Goal: Task Accomplishment & Management: Complete application form

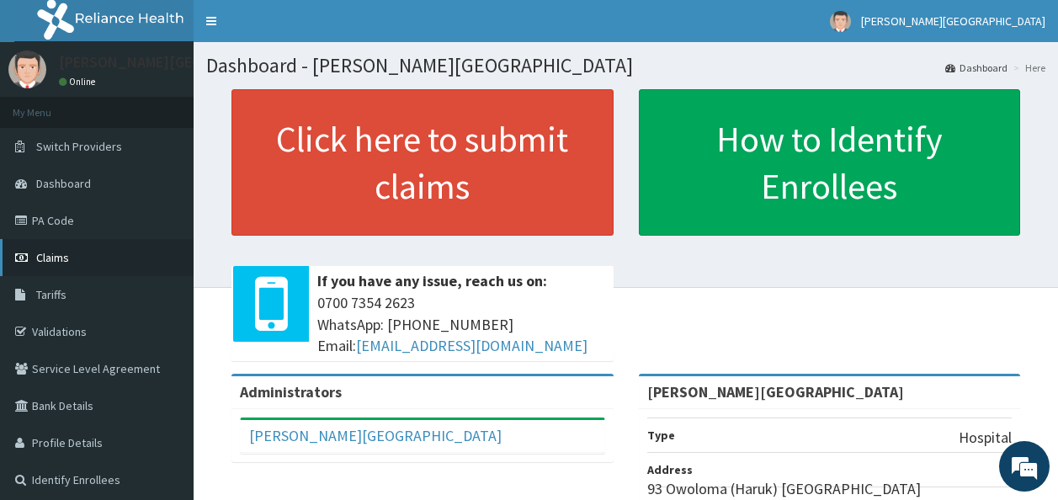
click at [128, 247] on link "Claims" at bounding box center [97, 257] width 194 height 37
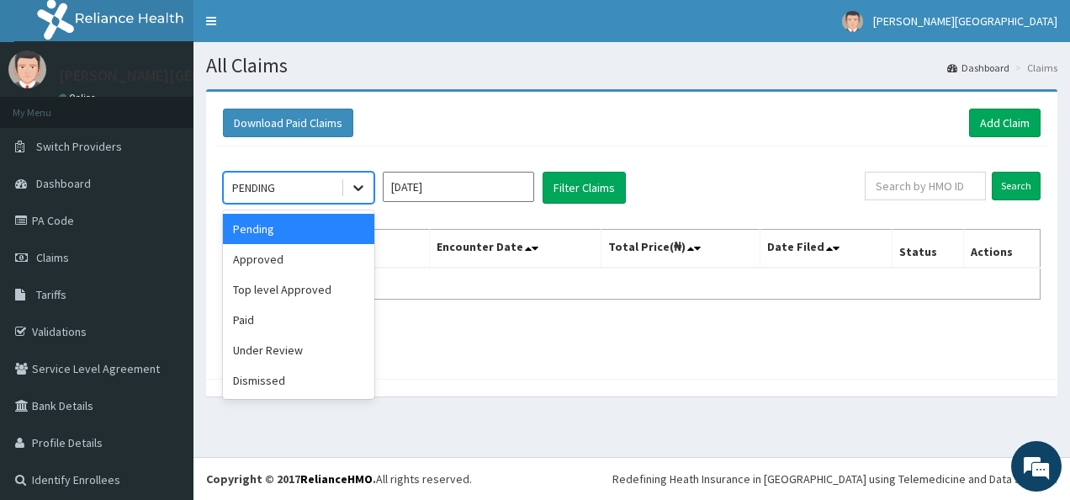
click at [348, 197] on div at bounding box center [358, 188] width 30 height 30
click at [327, 260] on div "Approved" at bounding box center [298, 259] width 151 height 30
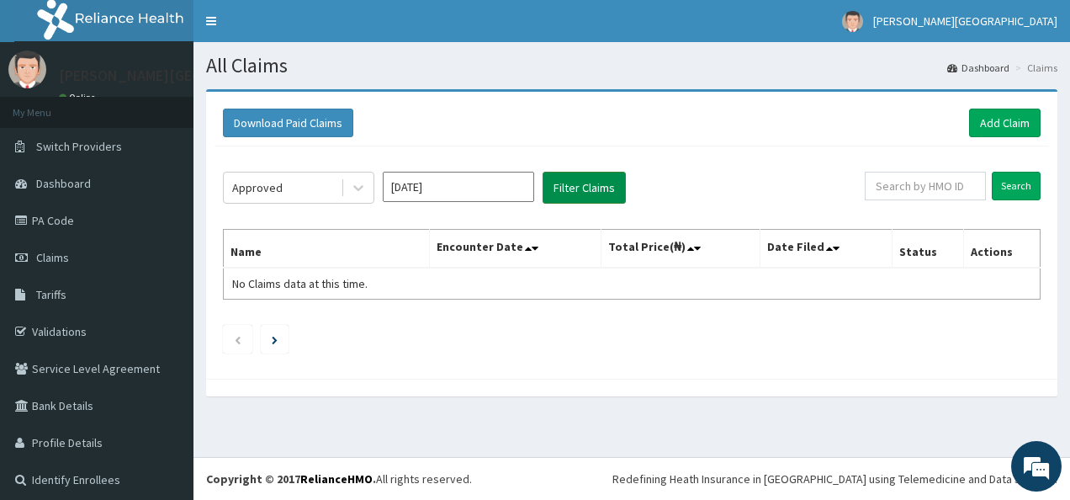
click at [576, 191] on button "Filter Claims" at bounding box center [584, 188] width 83 height 32
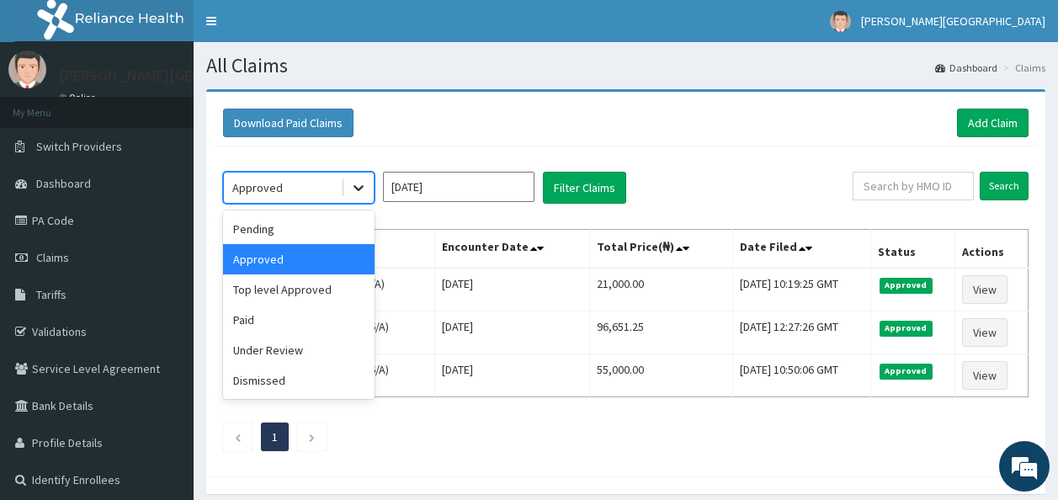
click at [354, 195] on icon at bounding box center [358, 187] width 17 height 17
click at [331, 296] on div "Top level Approved" at bounding box center [298, 289] width 151 height 30
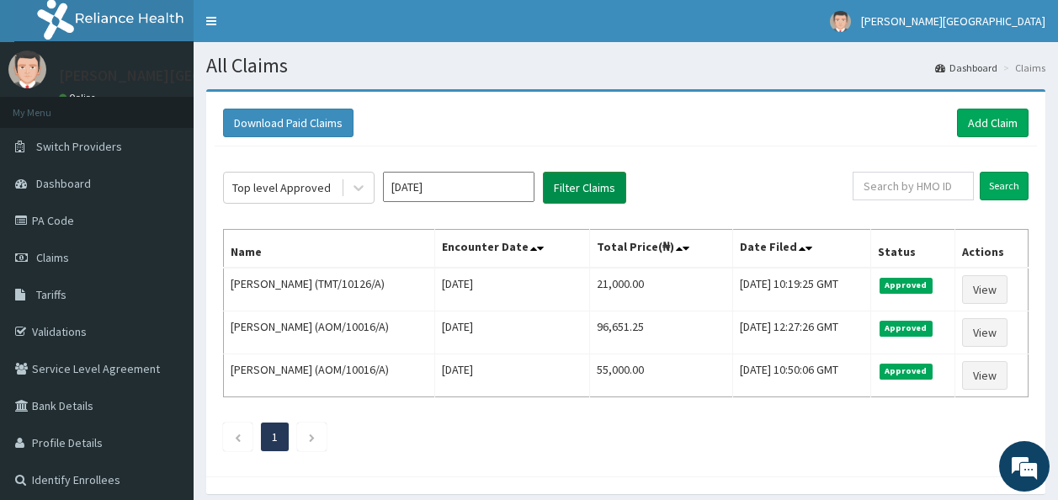
click at [592, 188] on button "Filter Claims" at bounding box center [584, 188] width 83 height 32
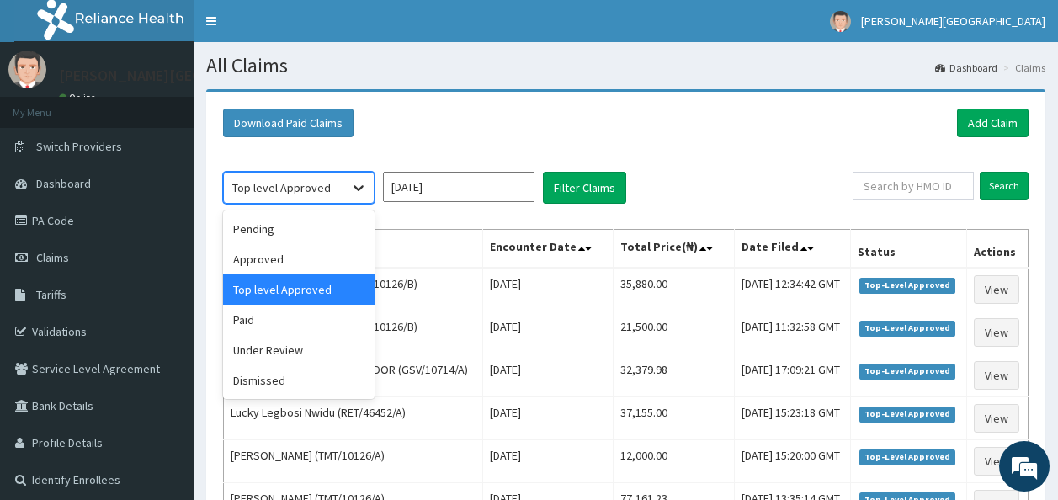
click at [346, 191] on div at bounding box center [358, 188] width 30 height 30
click at [343, 258] on div "Approved" at bounding box center [298, 259] width 151 height 30
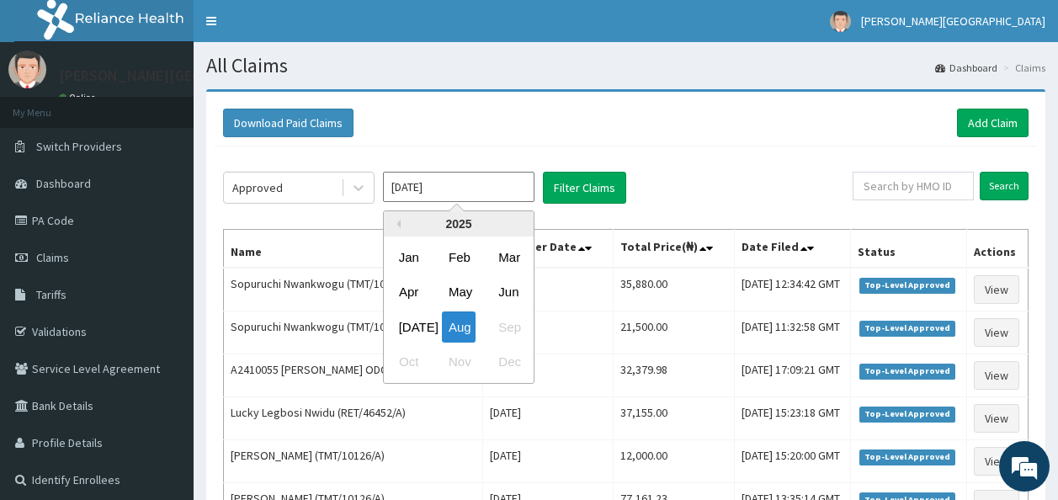
click at [408, 192] on input "[DATE]" at bounding box center [458, 187] width 151 height 30
click at [399, 322] on div "Jul" at bounding box center [409, 326] width 34 height 31
type input "Jul 2025"
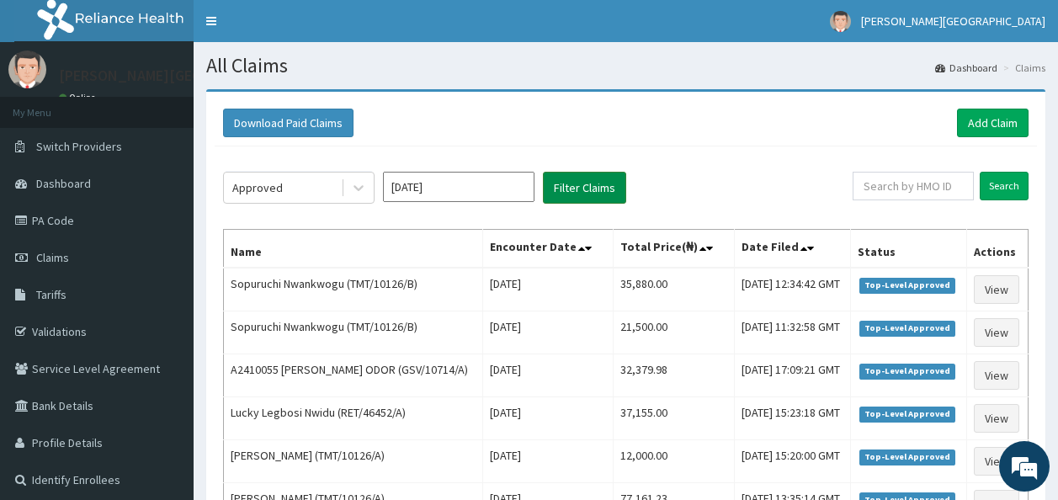
click at [587, 189] on button "Filter Claims" at bounding box center [584, 188] width 83 height 32
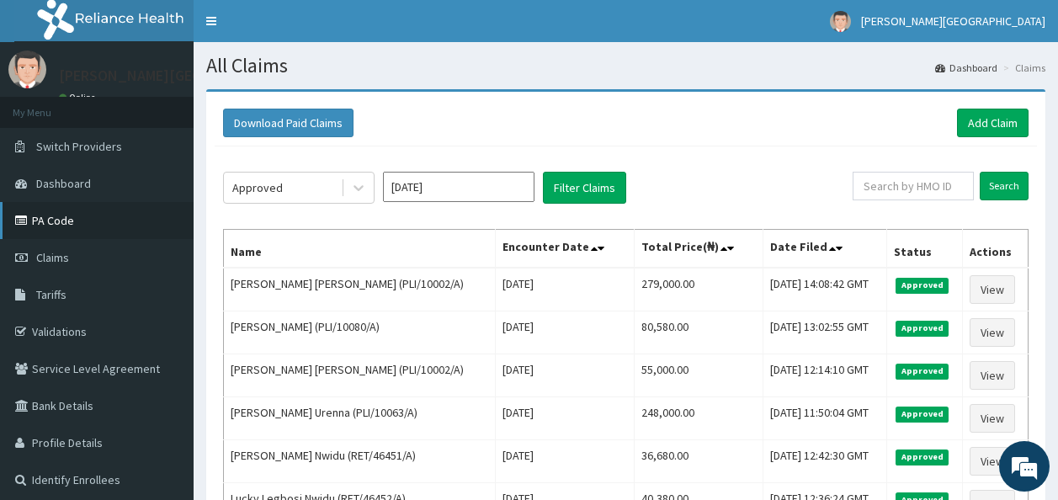
click at [150, 210] on link "PA Code" at bounding box center [97, 220] width 194 height 37
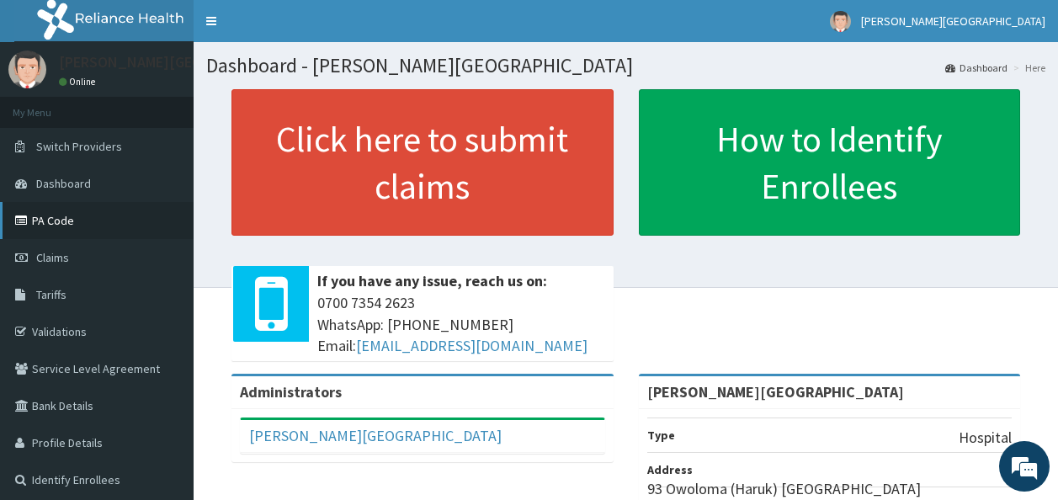
click at [108, 216] on link "PA Code" at bounding box center [97, 220] width 194 height 37
click at [93, 216] on link "PA Code" at bounding box center [97, 220] width 194 height 37
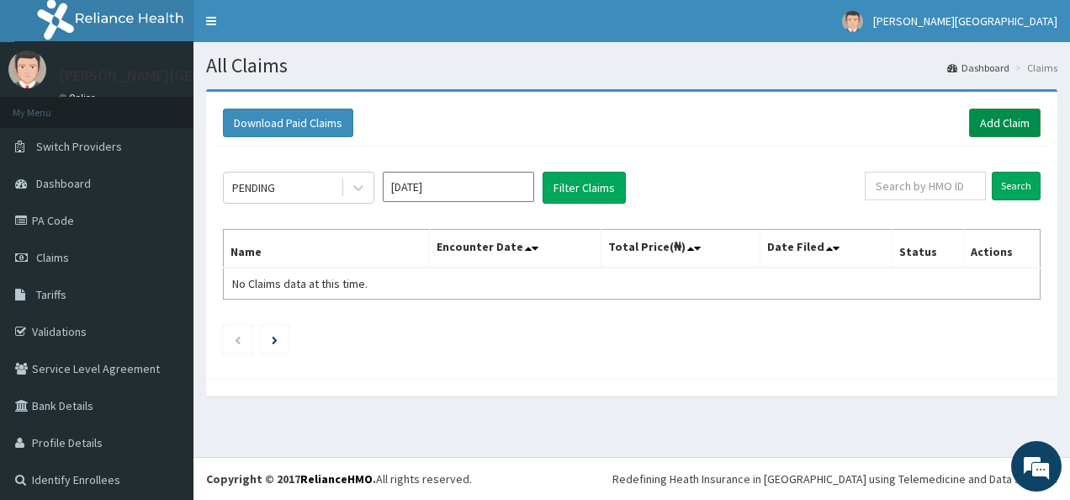
click at [982, 130] on link "Add Claim" at bounding box center [1005, 123] width 72 height 29
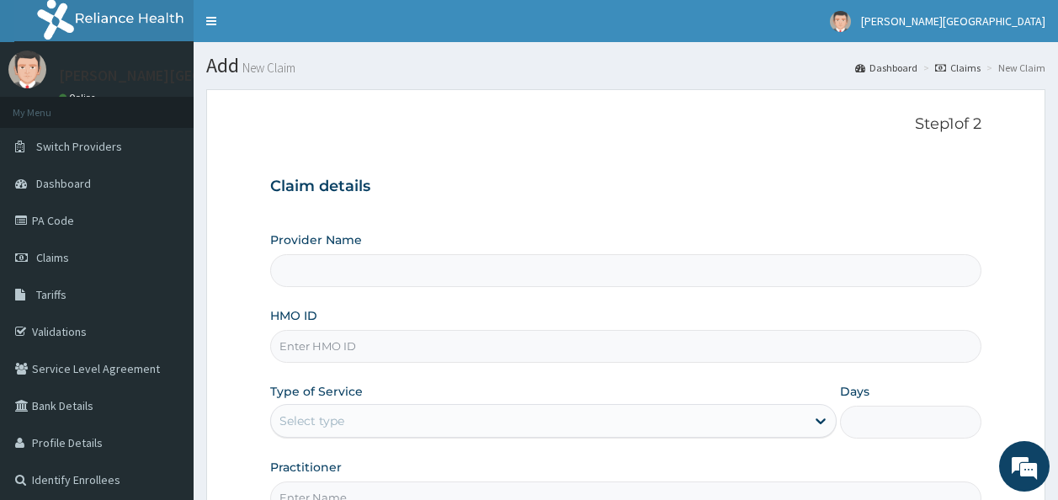
click at [303, 348] on input "HMO ID" at bounding box center [626, 346] width 712 height 33
type input "T"
type input "[PERSON_NAME][GEOGRAPHIC_DATA]"
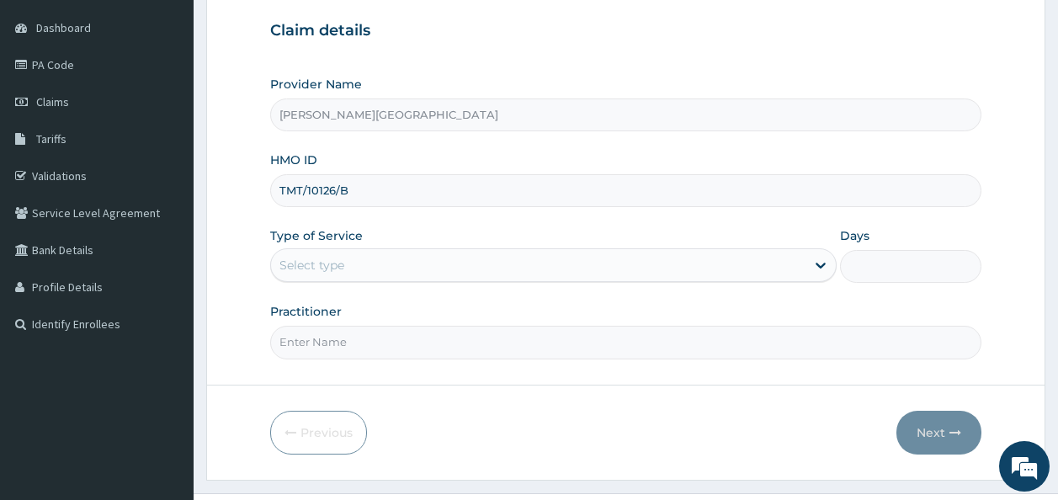
scroll to position [185, 0]
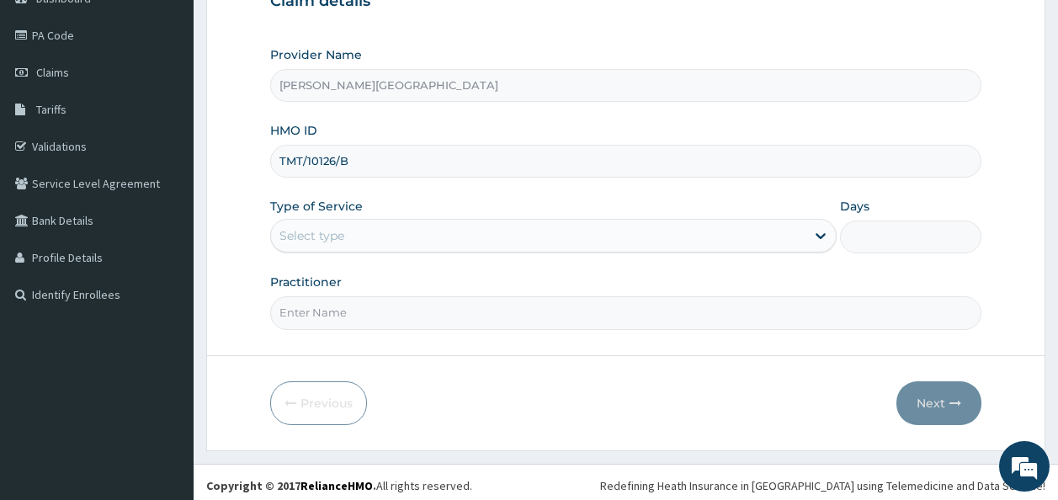
type input "TMT/10126/B"
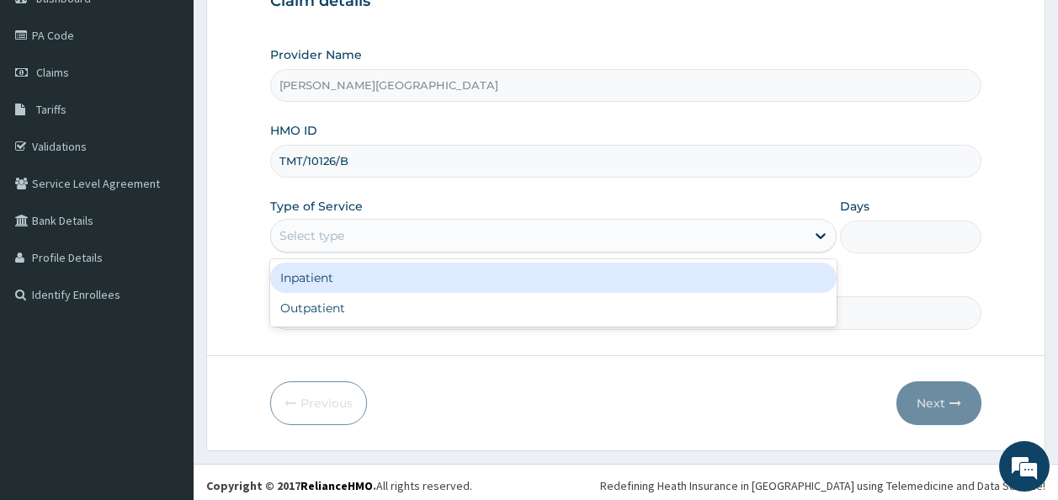
click at [536, 235] on div "Select type" at bounding box center [538, 235] width 534 height 27
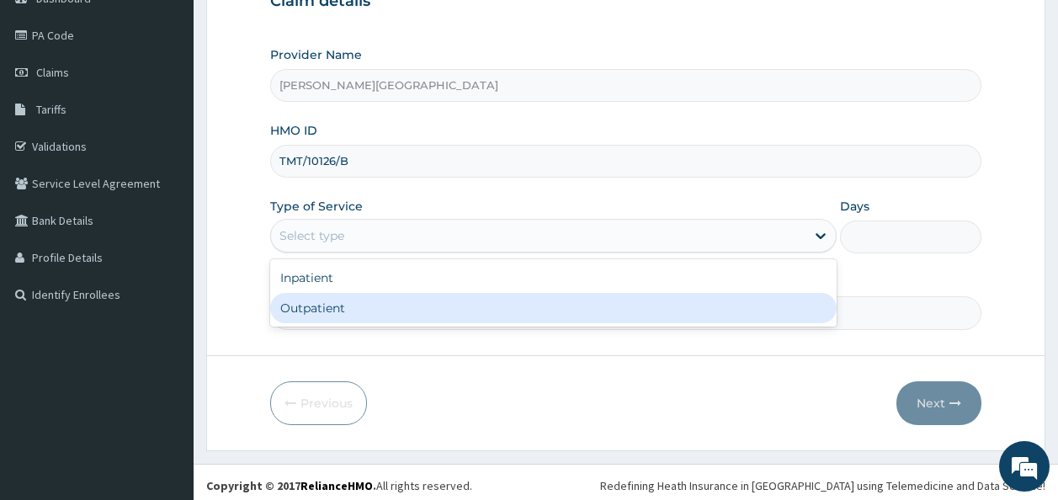
click at [509, 301] on div "Outpatient" at bounding box center [553, 308] width 566 height 30
type input "1"
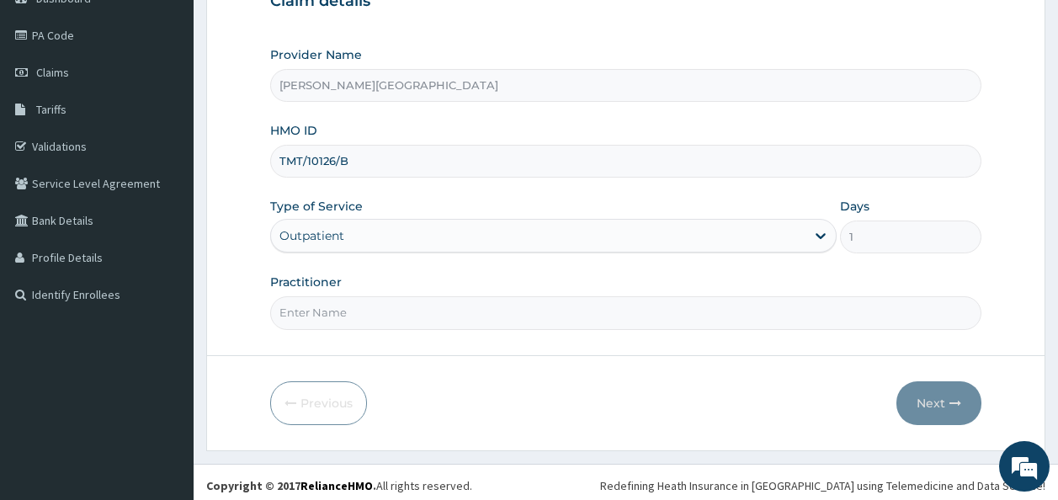
click at [466, 315] on input "Practitioner" at bounding box center [626, 312] width 712 height 33
type input "Dr Amadi"
click at [923, 415] on button "Next" at bounding box center [938, 403] width 85 height 44
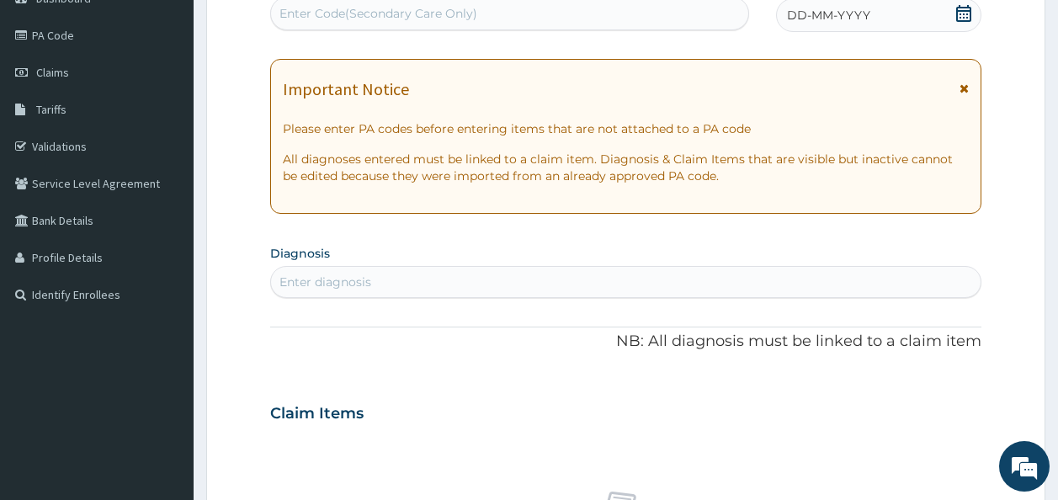
click at [337, 24] on div "Enter Code(Secondary Care Only)" at bounding box center [510, 13] width 478 height 27
paste input "PA/339012"
type input "PA/339012"
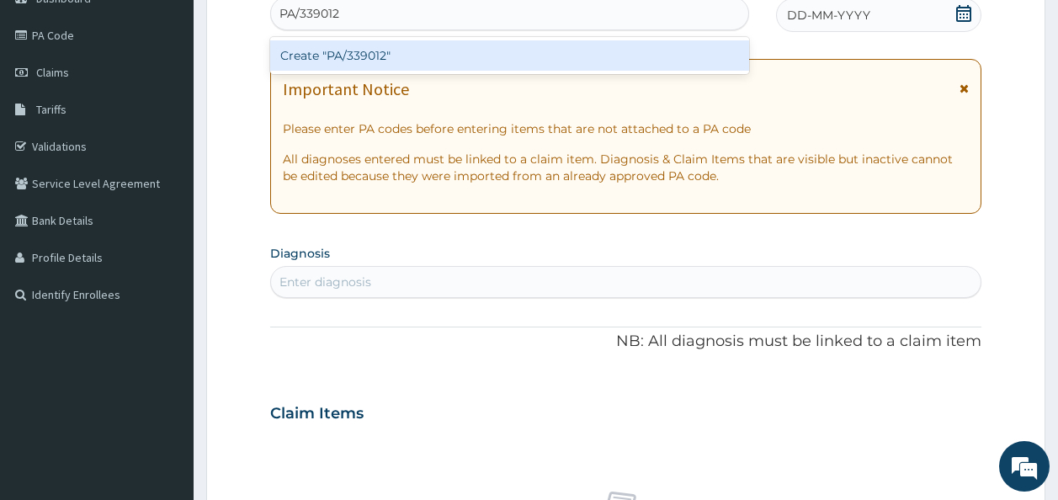
click at [358, 70] on div "Create "PA/339012"" at bounding box center [510, 55] width 480 height 30
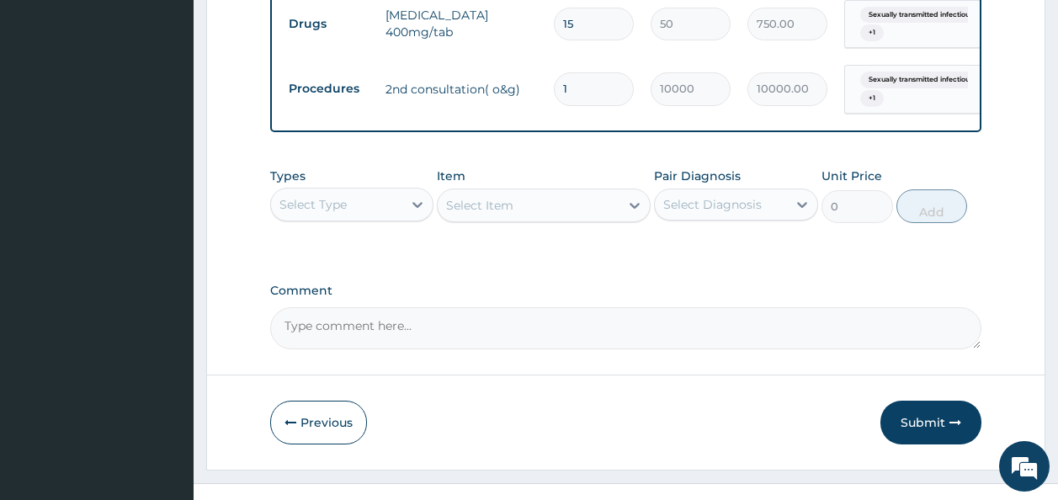
scroll to position [849, 0]
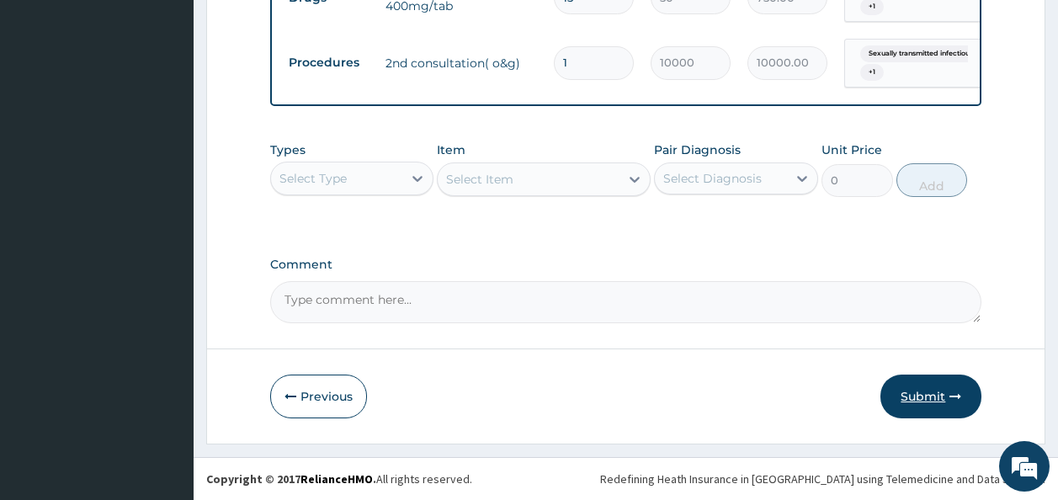
click at [900, 390] on button "Submit" at bounding box center [930, 396] width 101 height 44
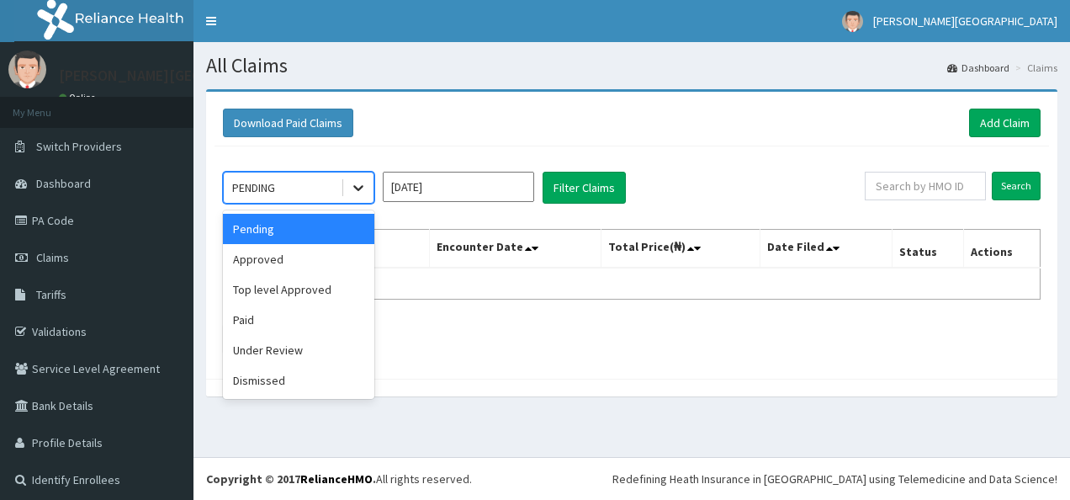
click at [352, 195] on icon at bounding box center [358, 187] width 17 height 17
click at [327, 265] on div "Approved" at bounding box center [298, 259] width 151 height 30
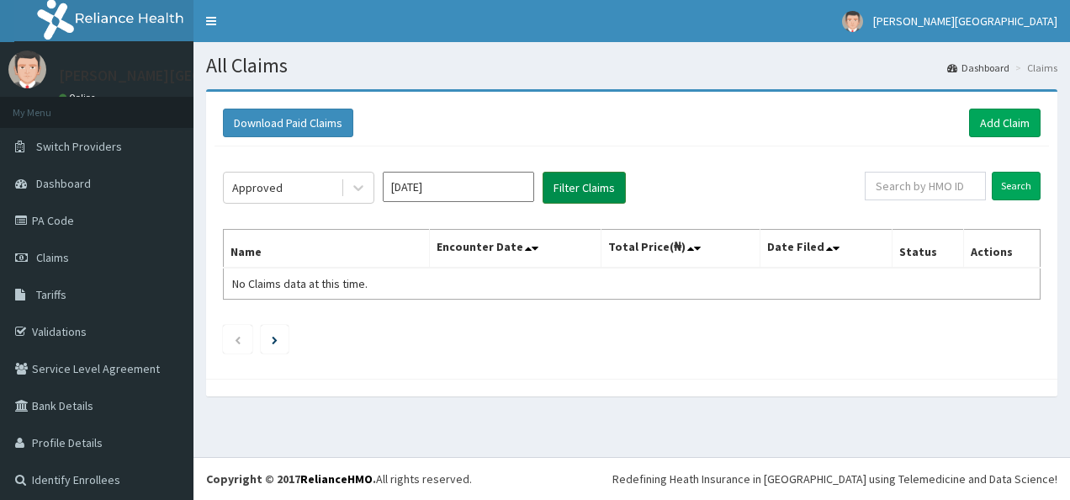
click at [577, 199] on button "Filter Claims" at bounding box center [584, 188] width 83 height 32
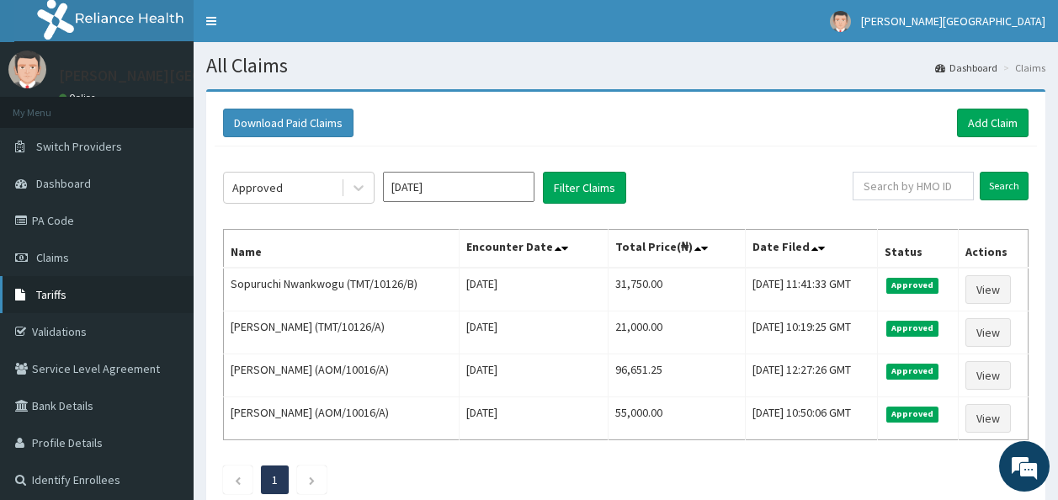
click at [117, 286] on link "Tariffs" at bounding box center [97, 294] width 194 height 37
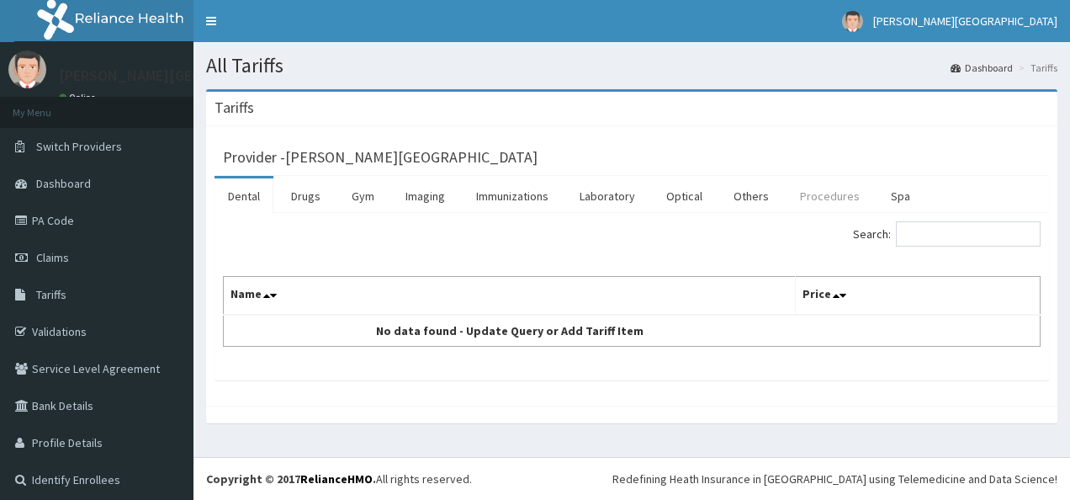
click at [842, 192] on link "Procedures" at bounding box center [830, 195] width 87 height 35
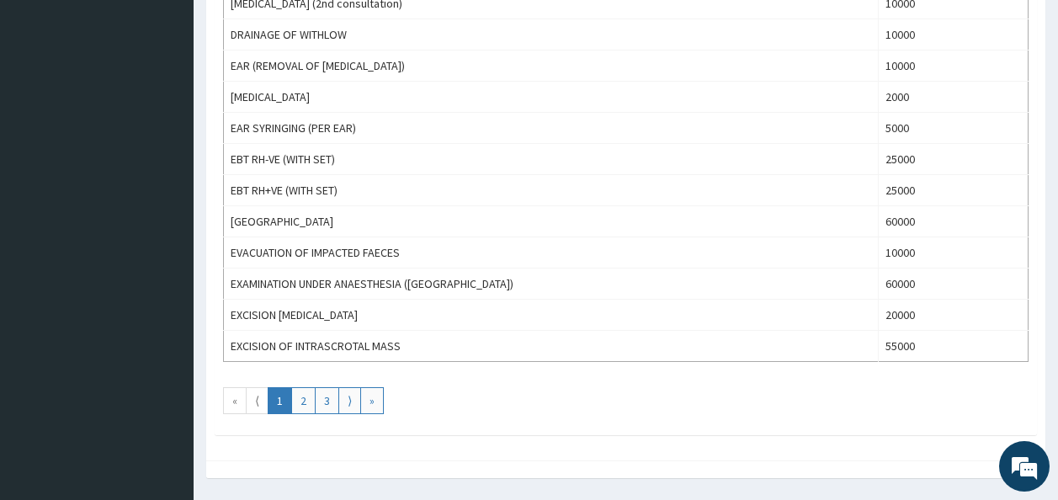
scroll to position [1561, 0]
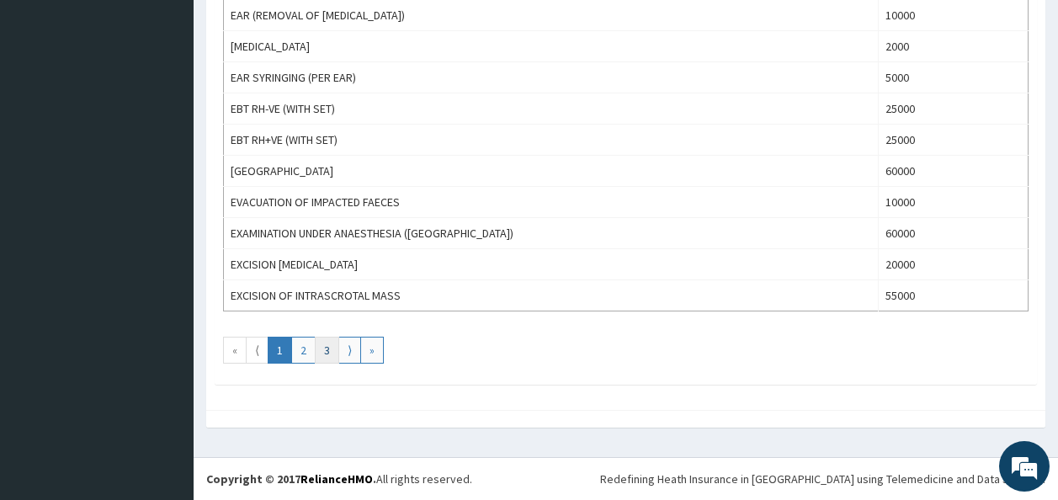
click at [327, 356] on link "3" at bounding box center [327, 350] width 24 height 27
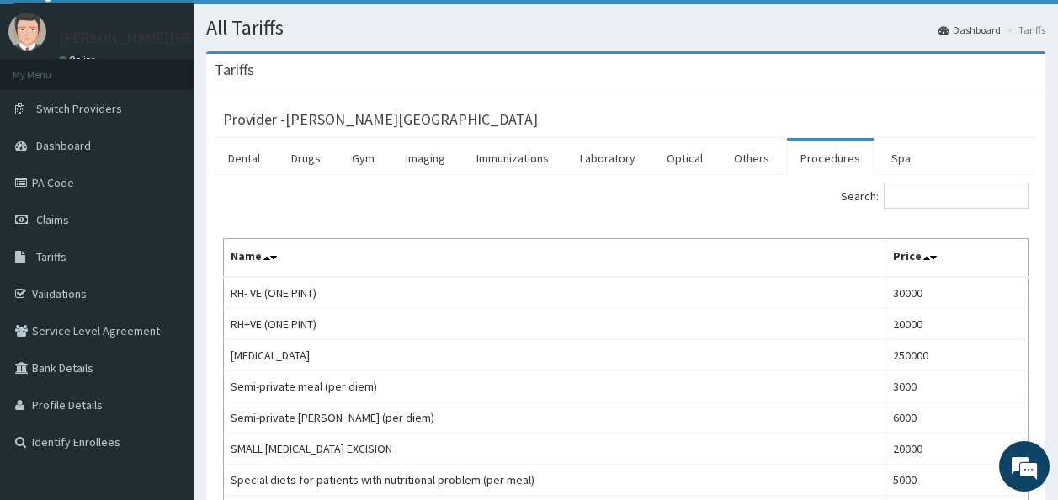
scroll to position [0, 0]
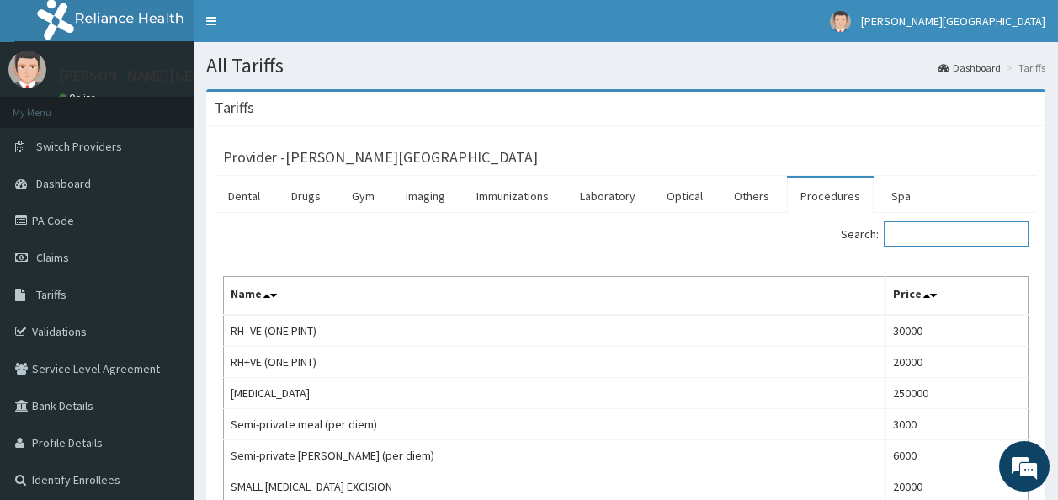
click at [930, 240] on input "Search:" at bounding box center [956, 233] width 145 height 25
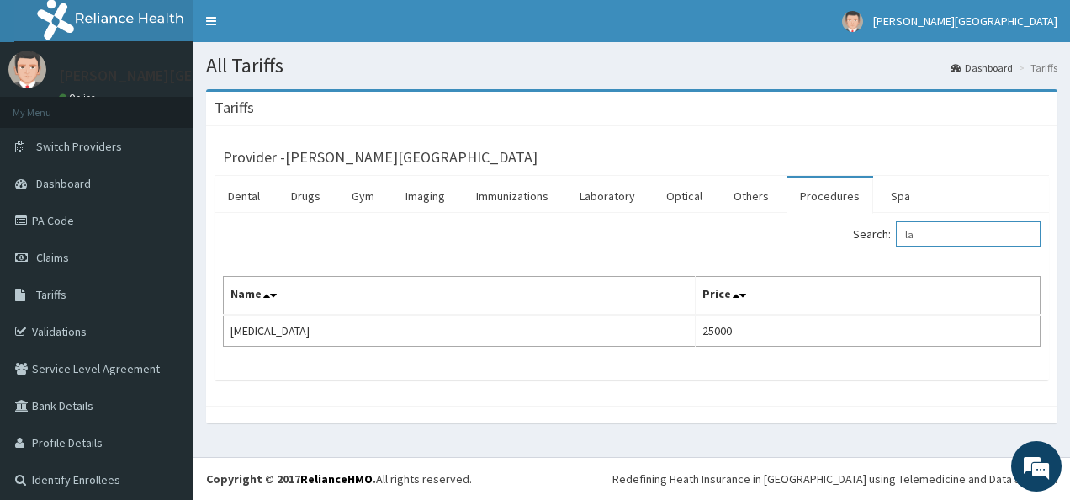
type input "l"
type input "n"
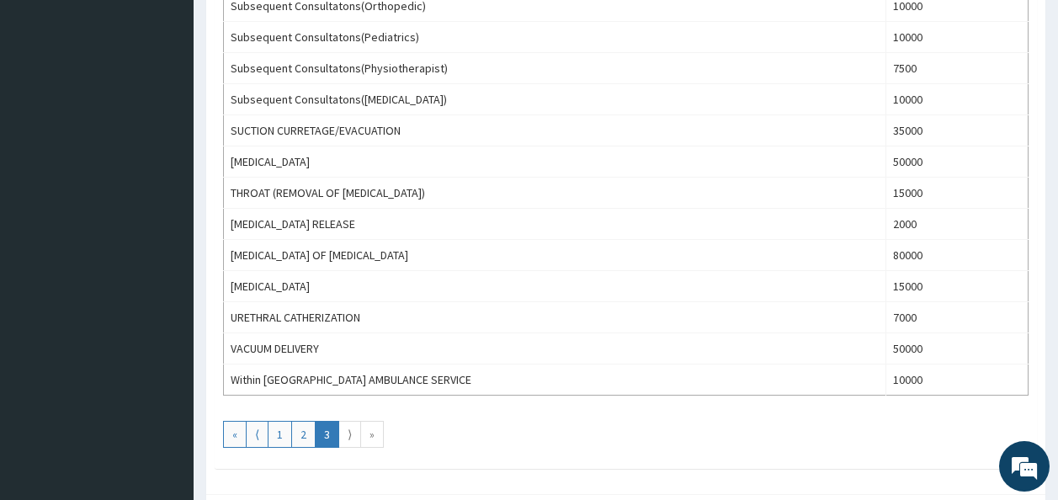
scroll to position [672, 0]
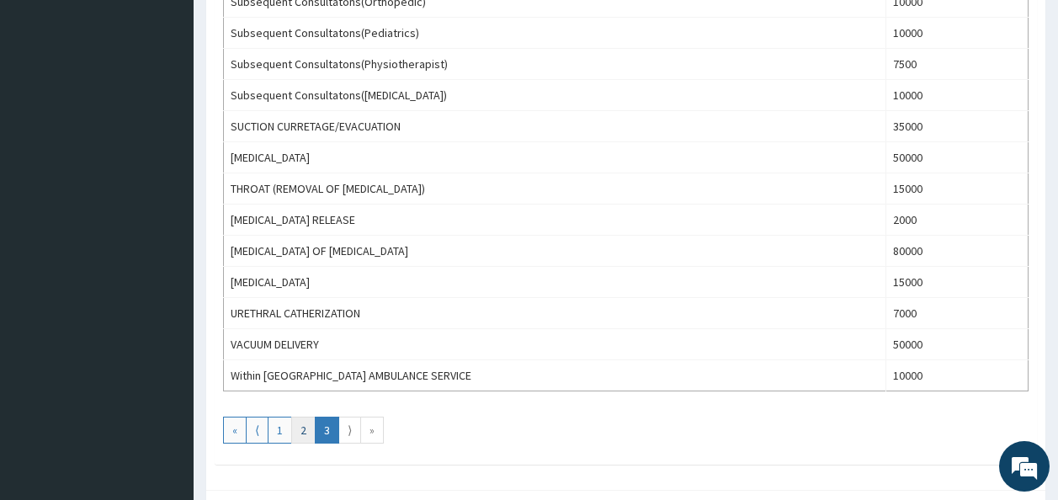
click at [296, 436] on link "2" at bounding box center [303, 430] width 24 height 27
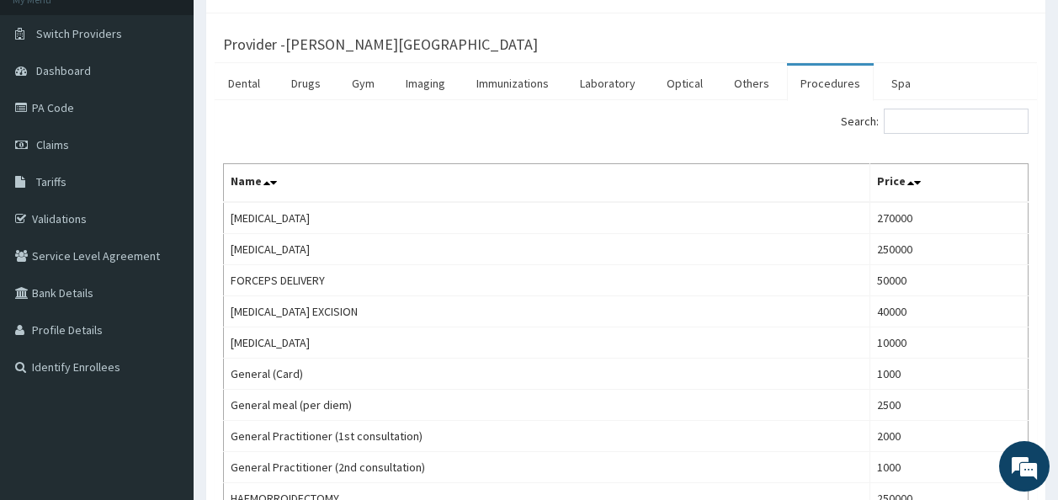
scroll to position [0, 0]
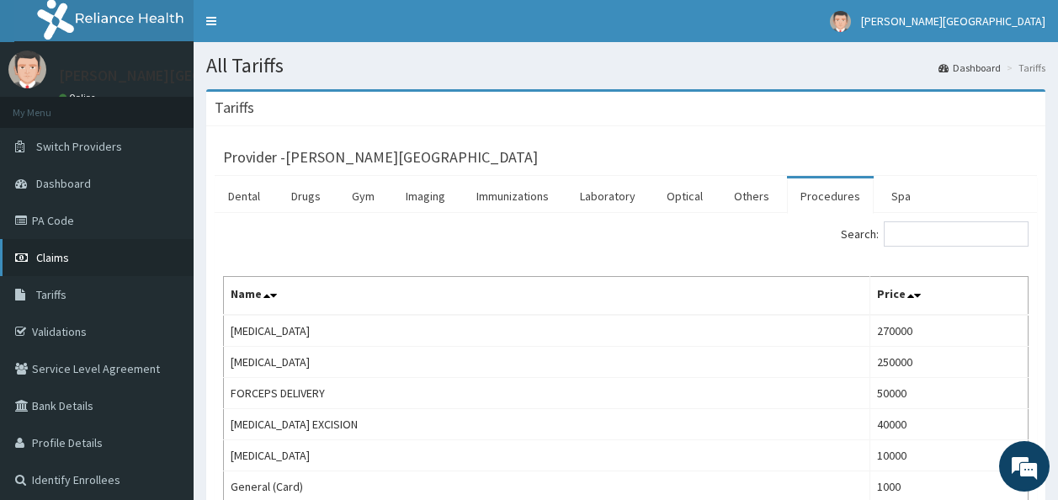
click at [91, 264] on link "Claims" at bounding box center [97, 257] width 194 height 37
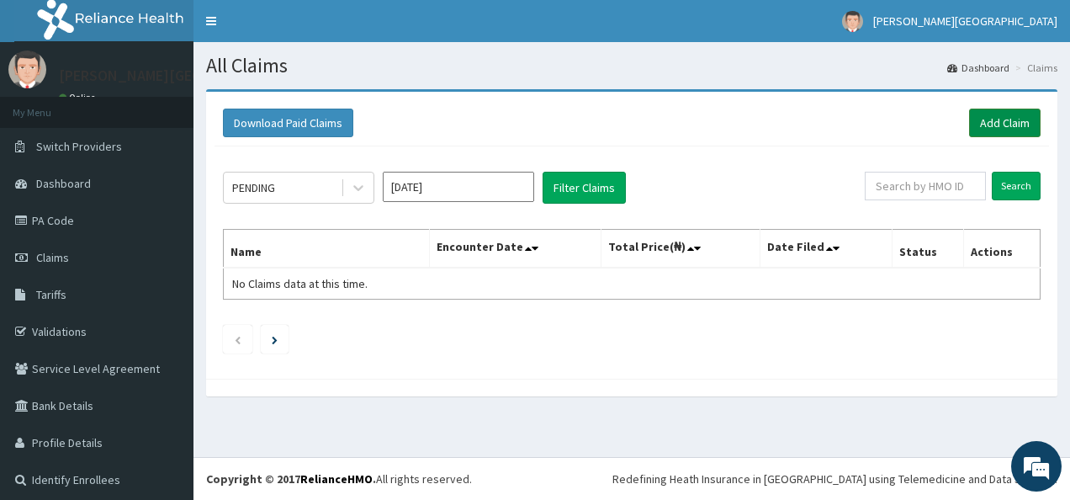
click at [995, 122] on link "Add Claim" at bounding box center [1005, 123] width 72 height 29
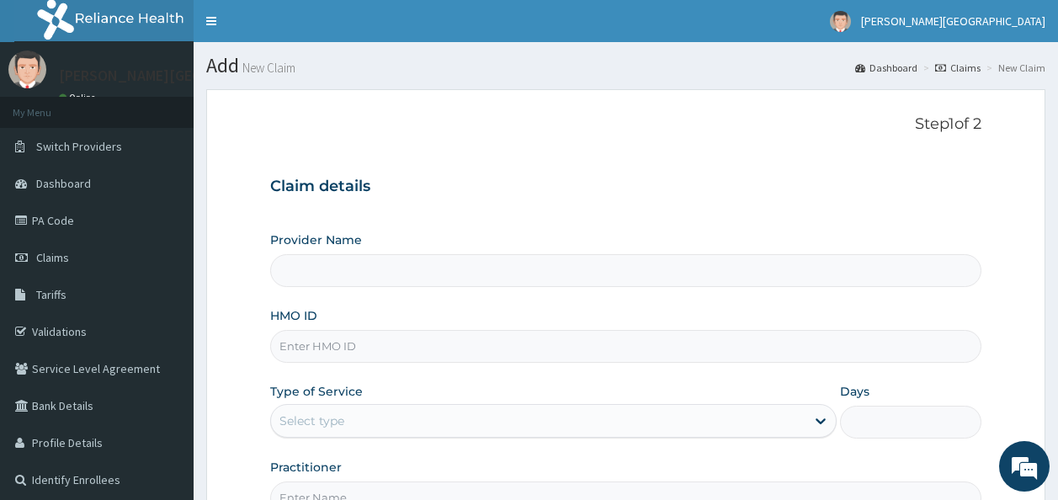
type input "[PERSON_NAME][GEOGRAPHIC_DATA]"
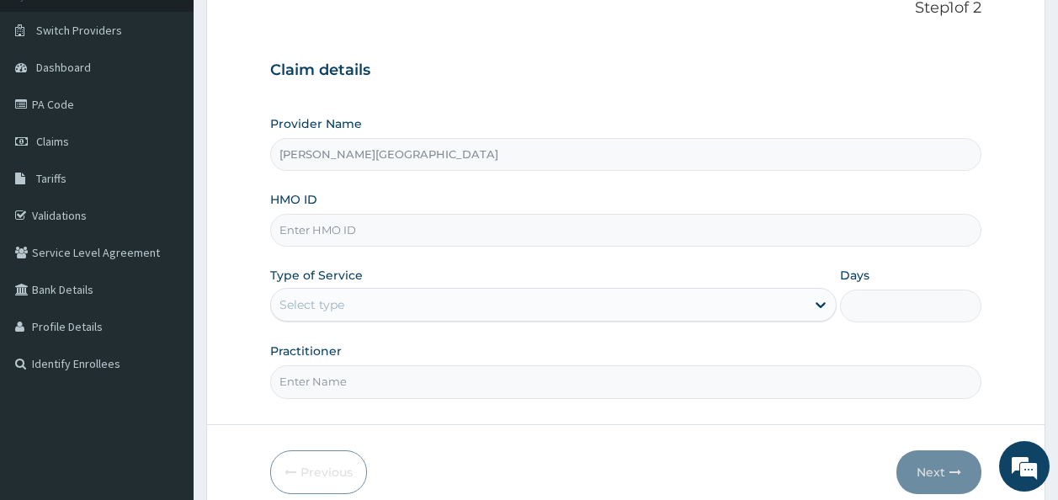
scroll to position [121, 0]
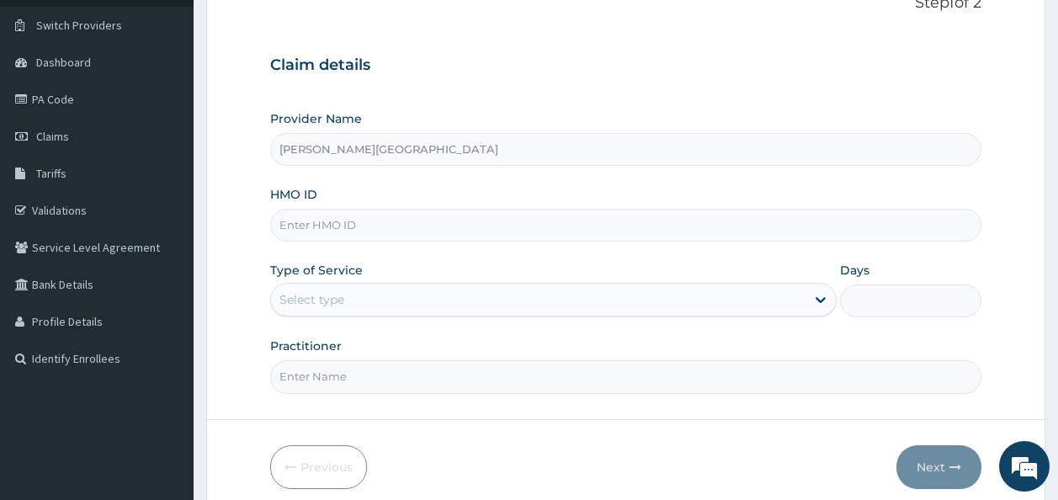
click at [388, 217] on input "HMO ID" at bounding box center [626, 225] width 712 height 33
type input "FWN/10008/D"
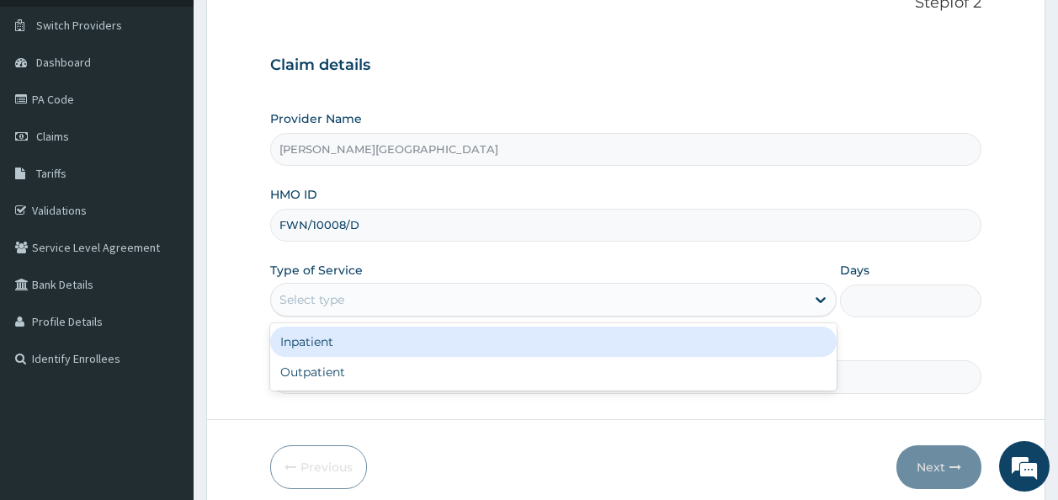
click at [367, 296] on div "Select type" at bounding box center [538, 299] width 534 height 27
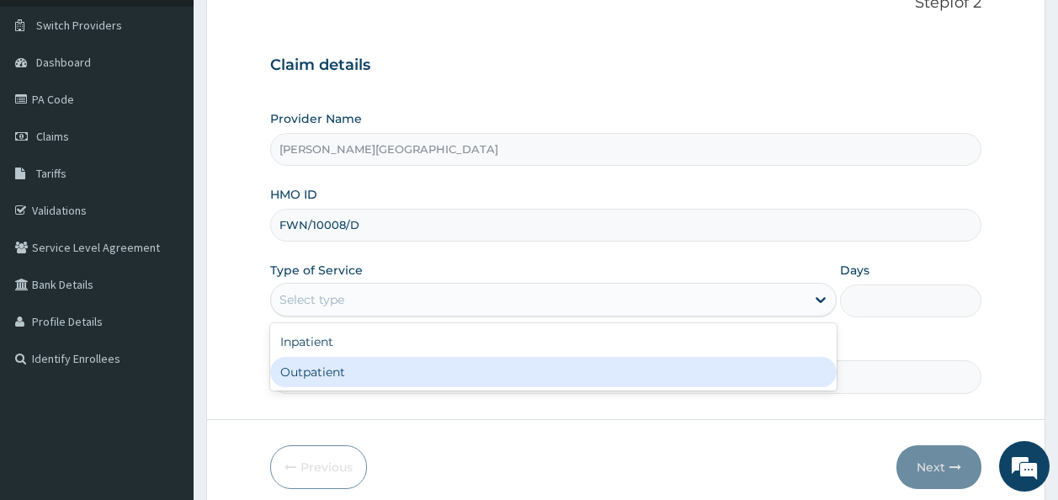
click at [360, 380] on div "Outpatient" at bounding box center [553, 372] width 566 height 30
type input "1"
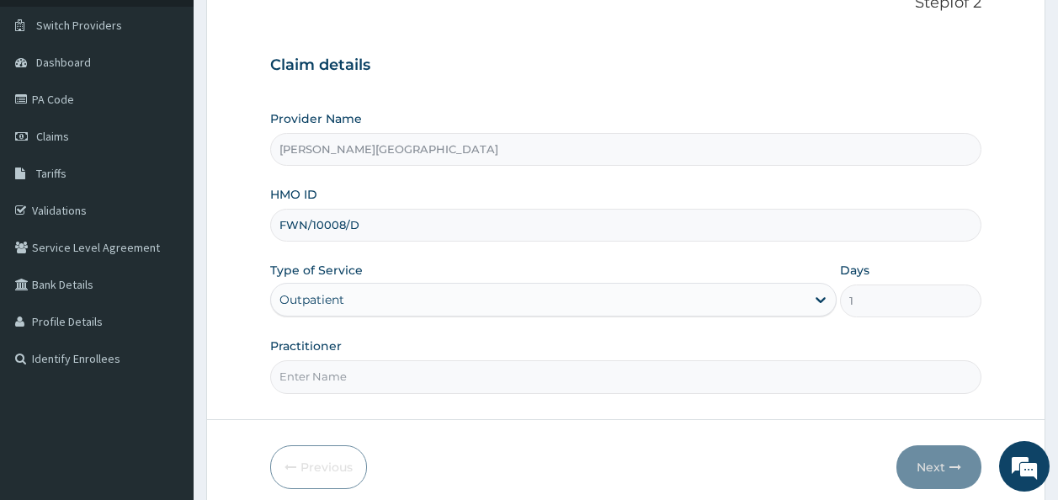
click at [360, 380] on input "Practitioner" at bounding box center [626, 376] width 712 height 33
type input "Dr Amadi"
click at [903, 474] on button "Next" at bounding box center [938, 467] width 85 height 44
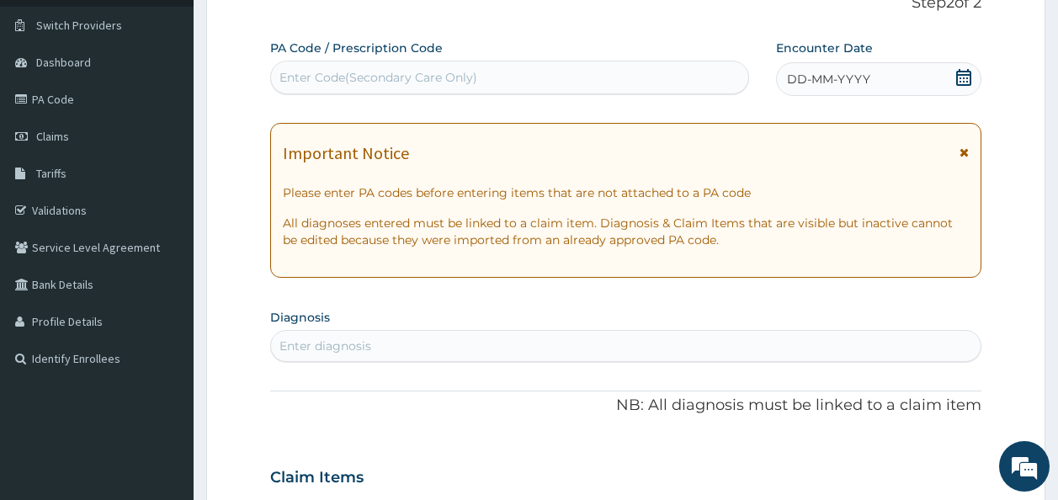
click at [381, 88] on div "Enter Code(Secondary Care Only)" at bounding box center [510, 77] width 478 height 27
paste input "PA/62A646"
type input "PA/62A646"
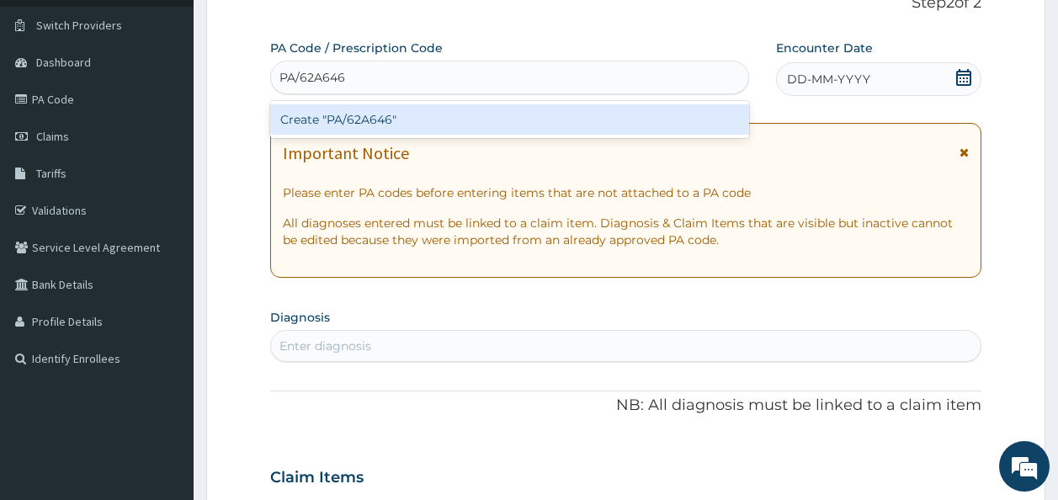
click at [388, 128] on div "Create "PA/62A646"" at bounding box center [510, 119] width 480 height 30
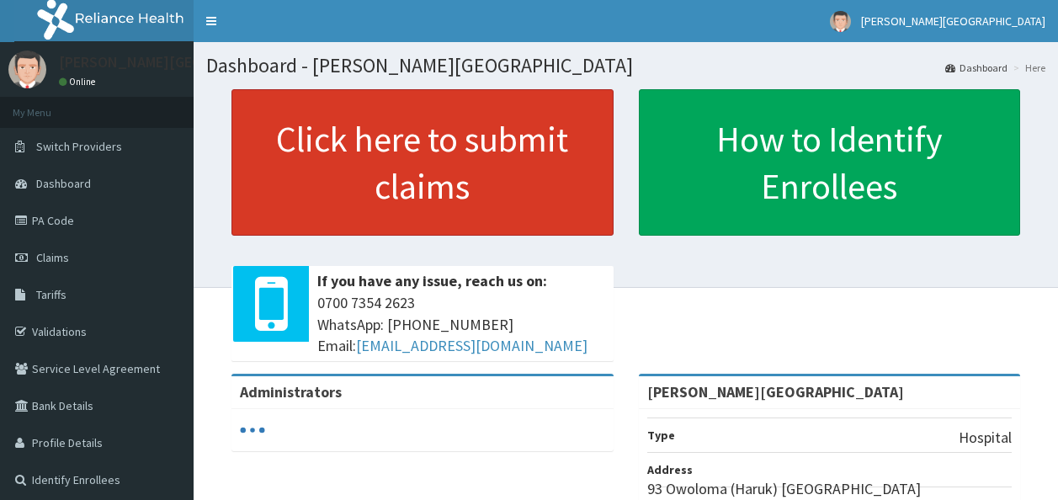
click at [347, 198] on link "Click here to submit claims" at bounding box center [422, 162] width 382 height 146
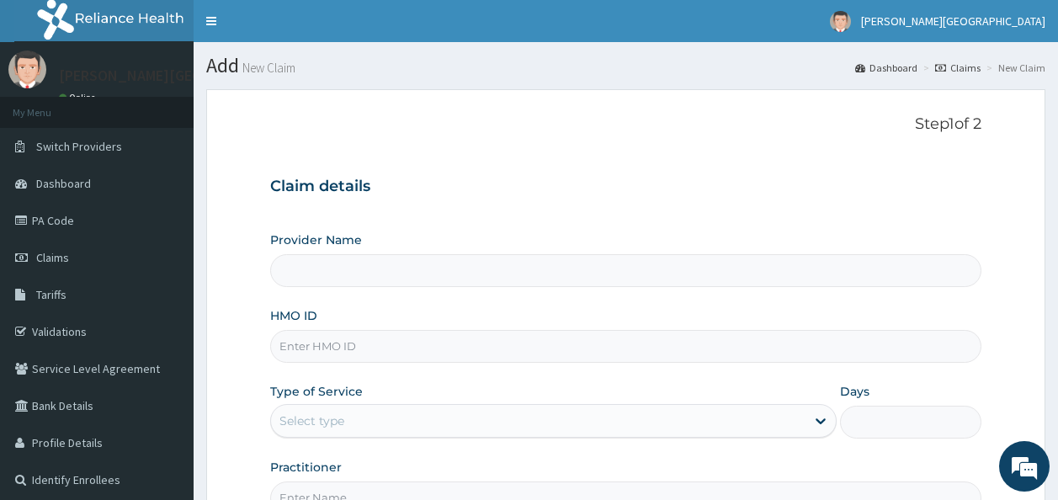
type input "Bonita Ls Hospital"
click at [329, 347] on input "HMO ID" at bounding box center [626, 346] width 712 height 33
type input "FWN/10008/D"
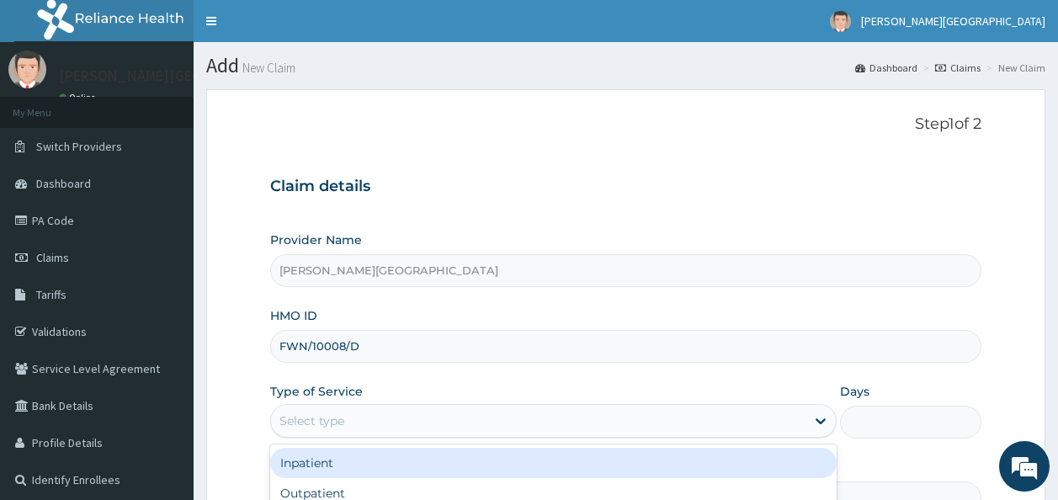
click at [374, 415] on div "Select type" at bounding box center [538, 420] width 534 height 27
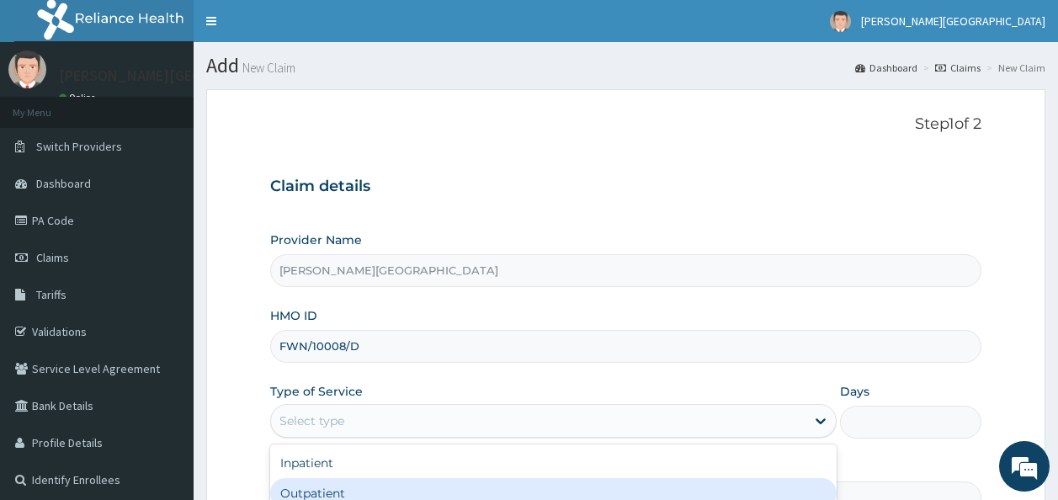
click at [358, 491] on div "Outpatient" at bounding box center [553, 493] width 566 height 30
type input "1"
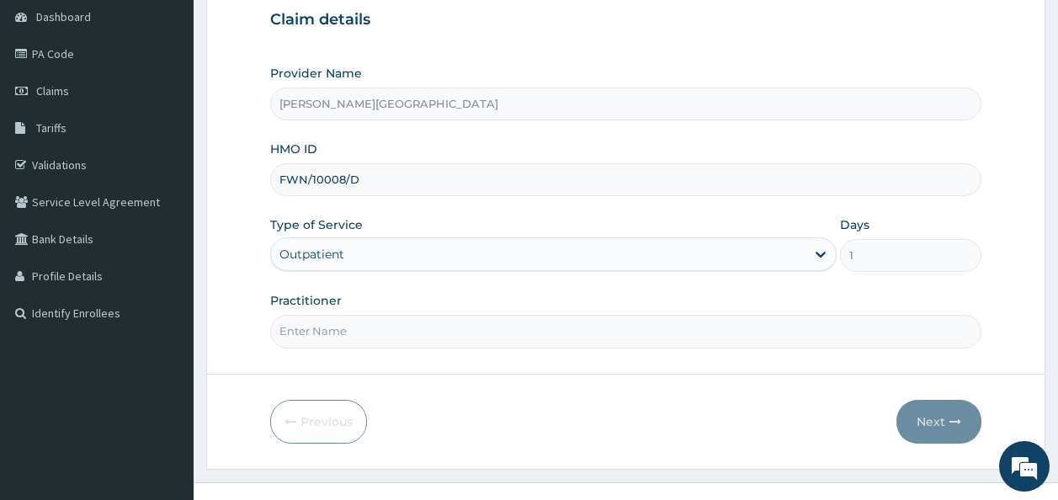
scroll to position [191, 0]
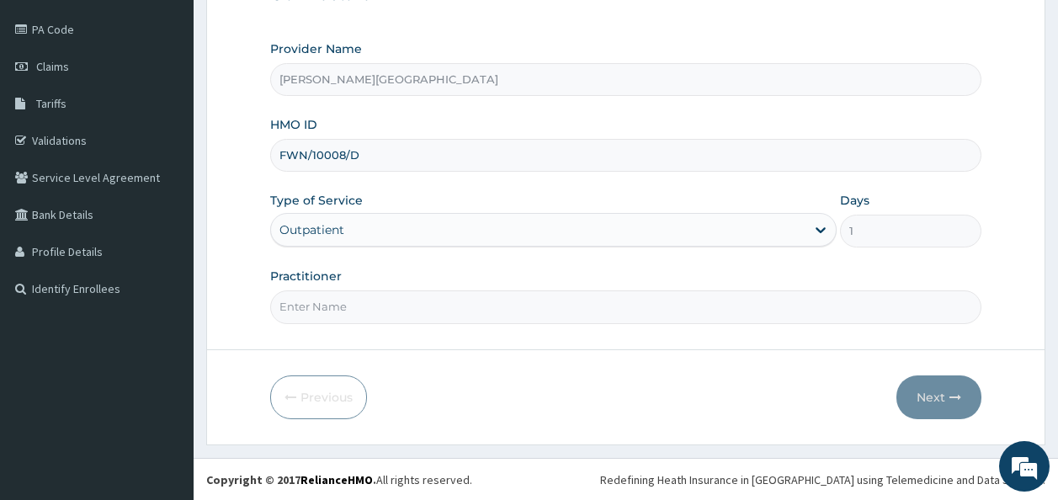
click at [399, 305] on input "Practitioner" at bounding box center [626, 306] width 712 height 33
type input "Dr Amadi"
click at [929, 405] on button "Next" at bounding box center [938, 397] width 85 height 44
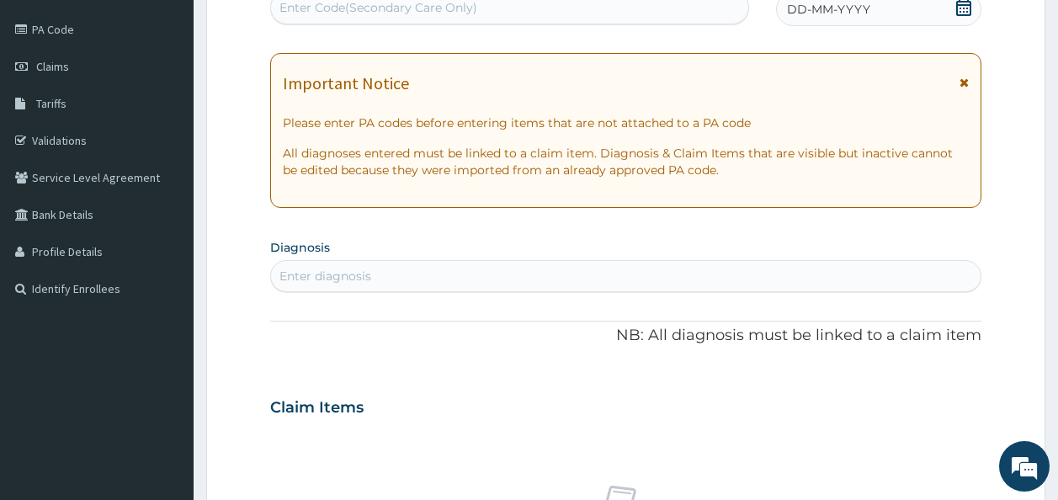
scroll to position [190, 0]
click at [353, 24] on div "Enter Code(Secondary Care Only)" at bounding box center [510, 9] width 480 height 34
paste input "PA/62A646"
type input "PA/62A646"
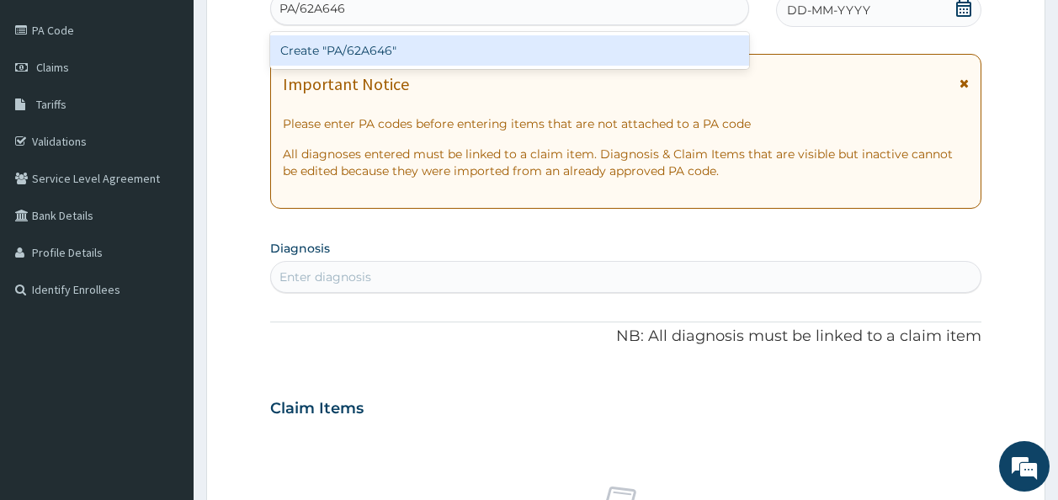
click at [350, 47] on div "Create "PA/62A646"" at bounding box center [510, 50] width 480 height 30
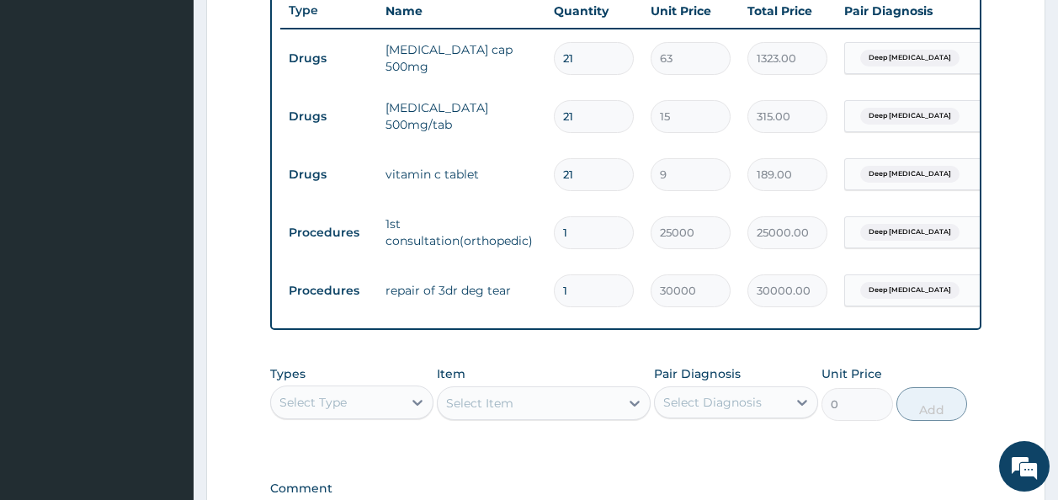
scroll to position [680, 0]
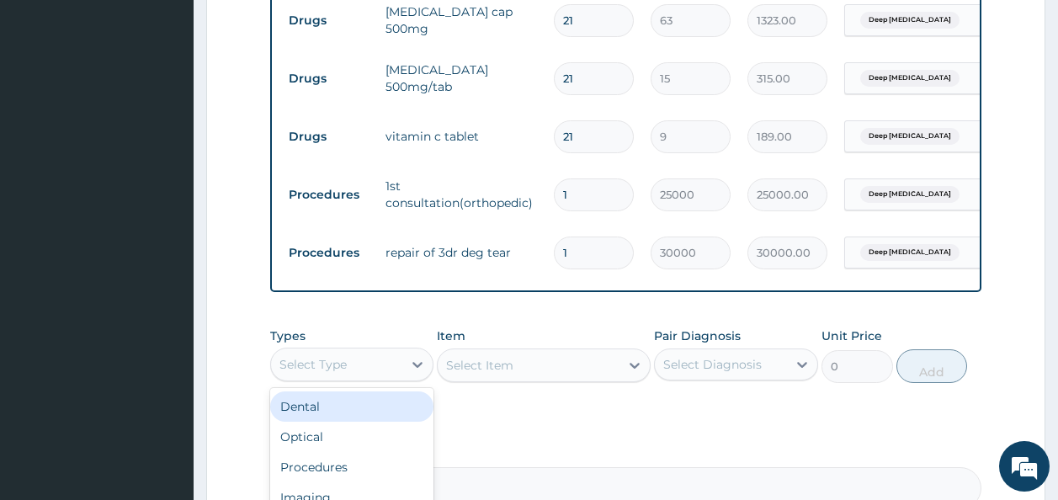
click at [325, 373] on div "Select Type" at bounding box center [312, 364] width 67 height 17
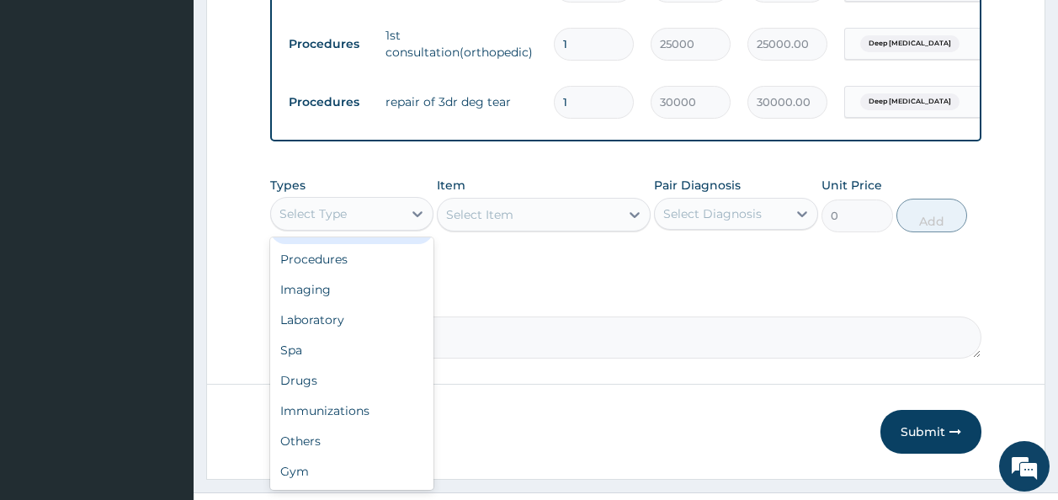
scroll to position [837, 0]
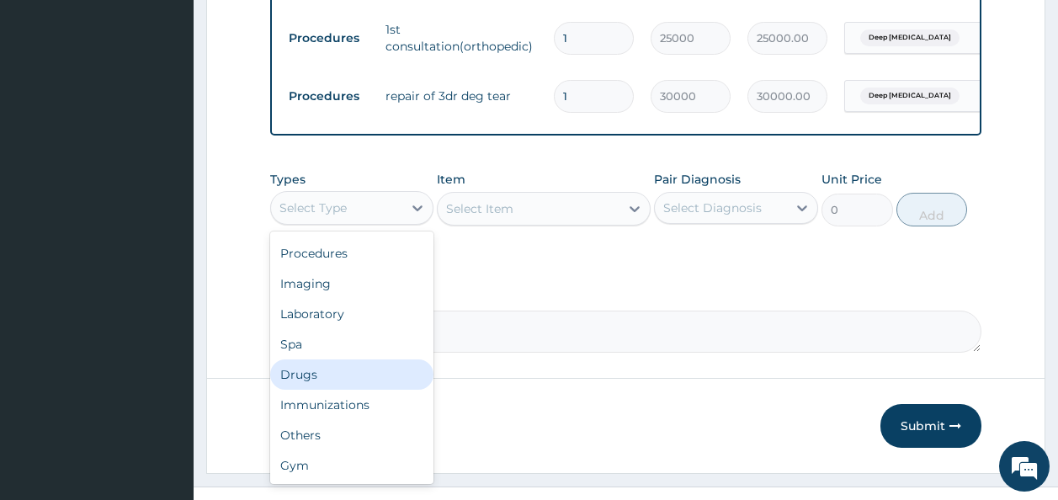
click at [361, 390] on div "Drugs" at bounding box center [352, 374] width 164 height 30
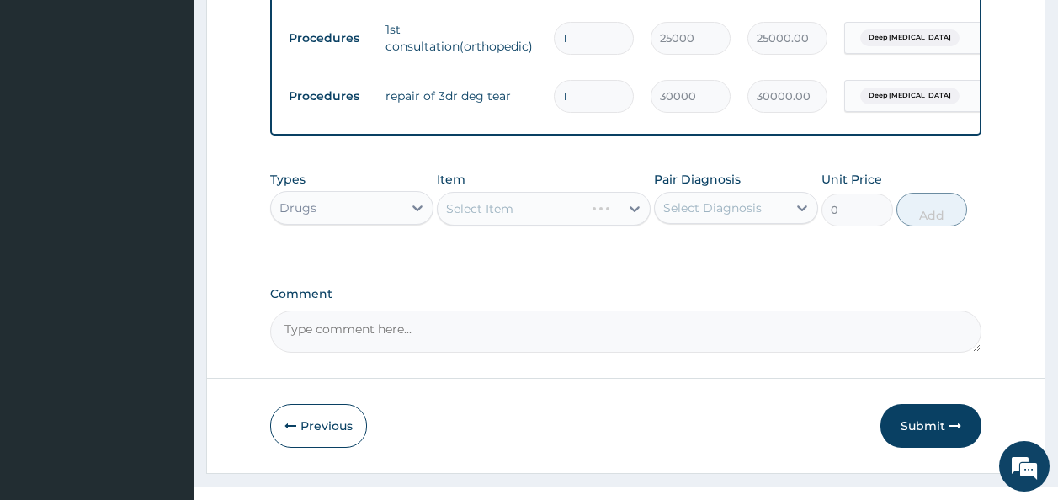
click at [523, 226] on div "Select Item" at bounding box center [544, 209] width 214 height 34
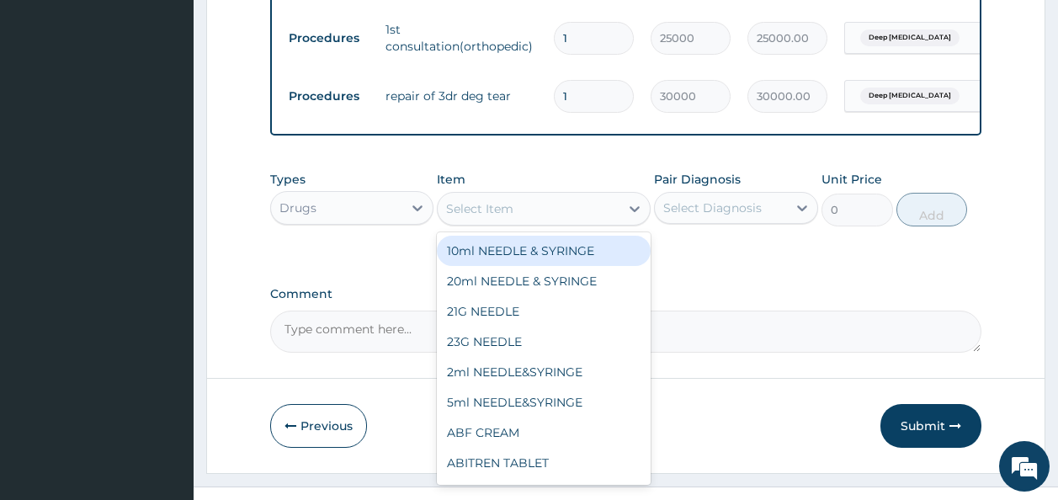
click at [523, 222] on div "Select Item" at bounding box center [529, 208] width 182 height 27
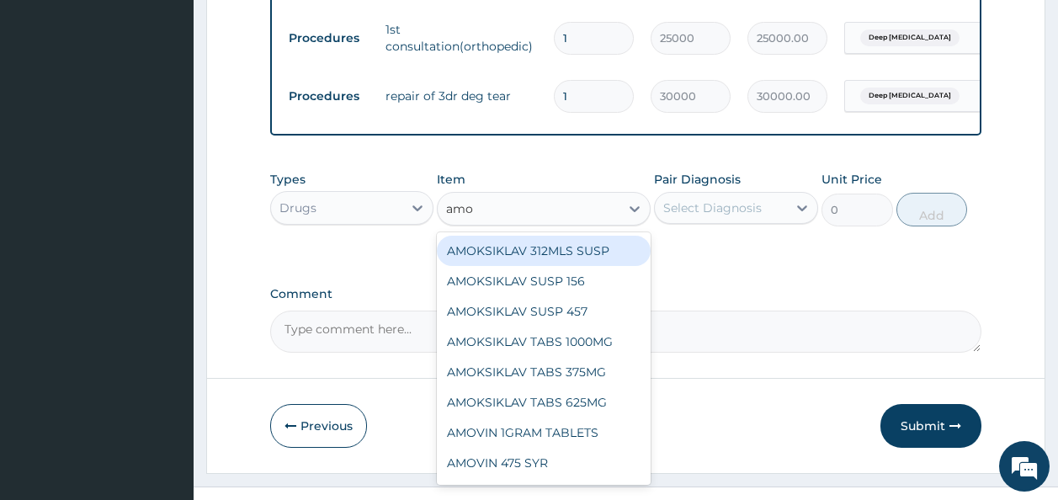
type input "amox"
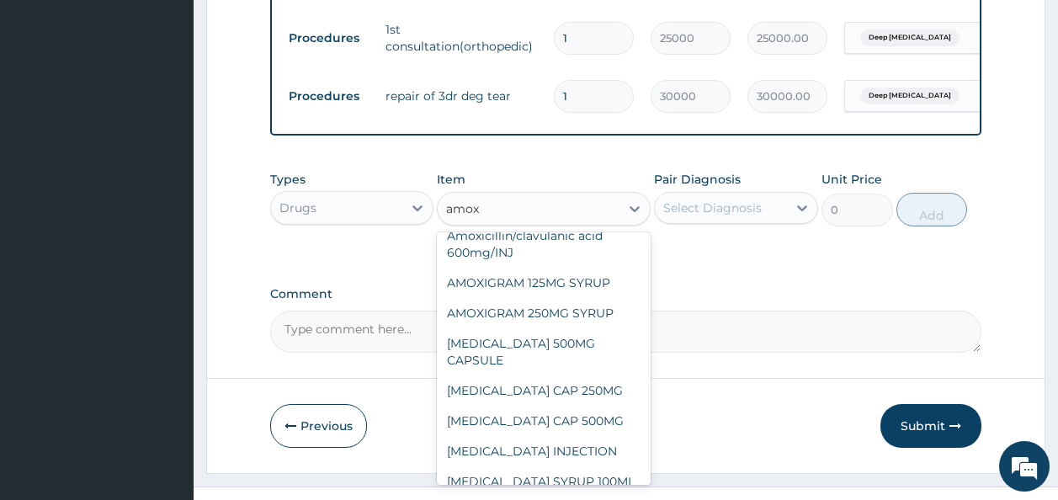
scroll to position [202, 0]
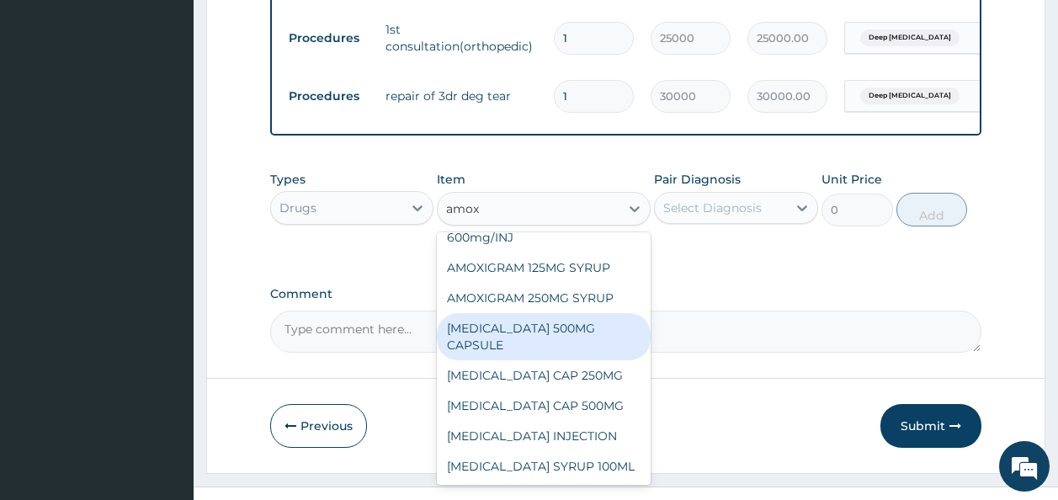
click at [552, 334] on div "AMOXIL 500MG CAPSULE" at bounding box center [544, 336] width 214 height 47
type input "200"
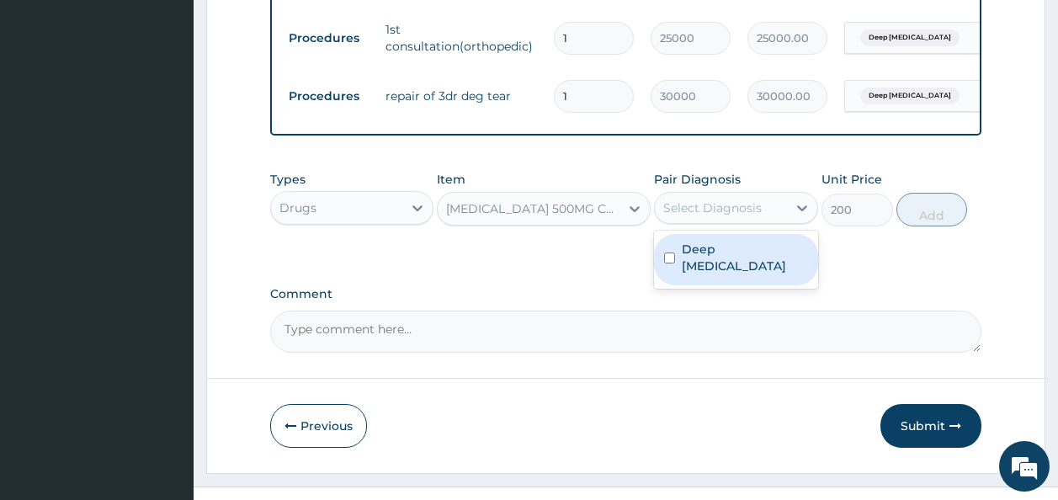
click at [756, 207] on div "Select Diagnosis" at bounding box center [721, 207] width 132 height 27
click at [725, 260] on label "Deep laceration" at bounding box center [745, 258] width 126 height 34
checkbox input "true"
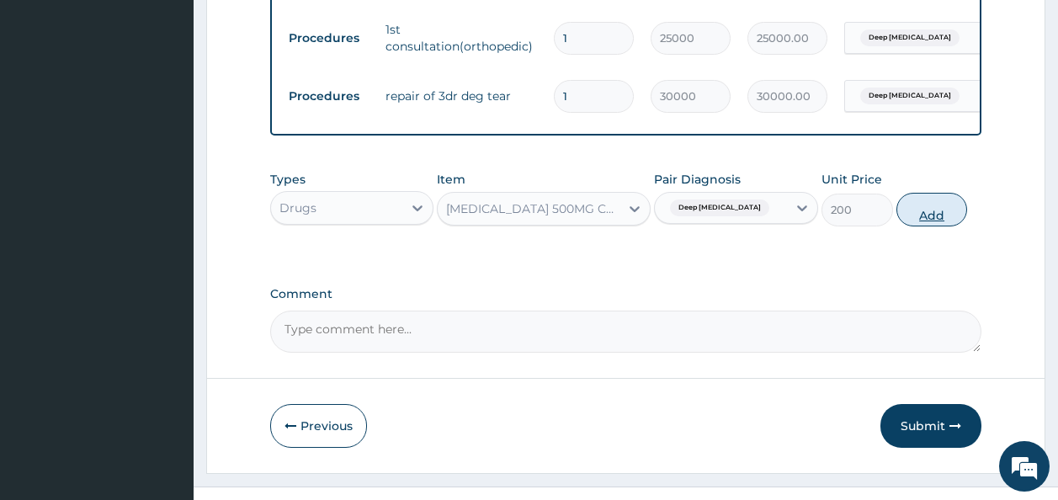
click at [919, 223] on button "Add" at bounding box center [932, 210] width 72 height 34
type input "0"
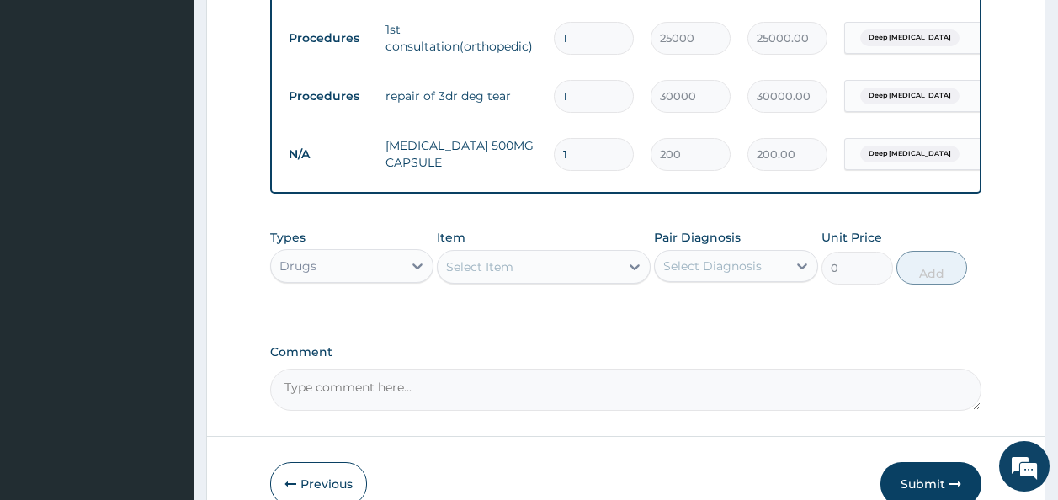
type input "0.00"
type input "2"
type input "400.00"
type input "21"
type input "4200.00"
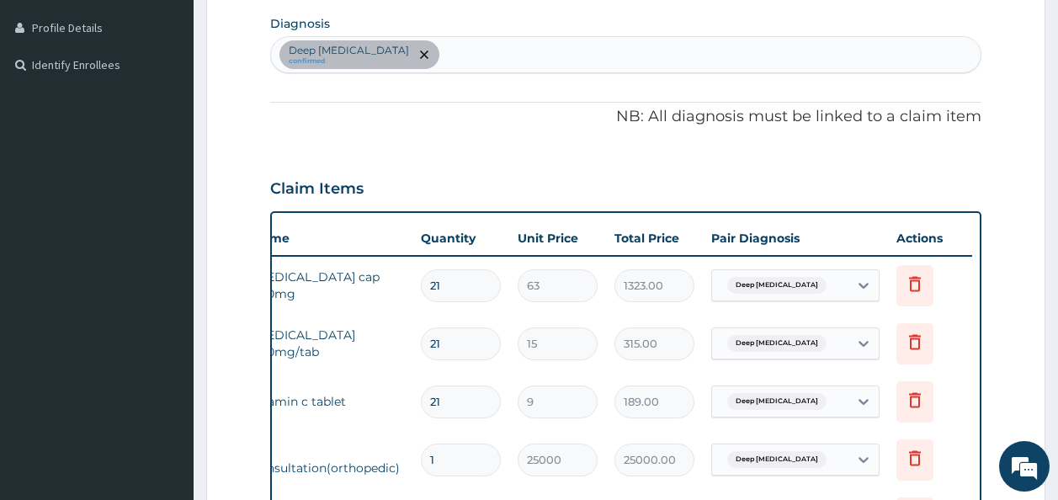
scroll to position [435, 0]
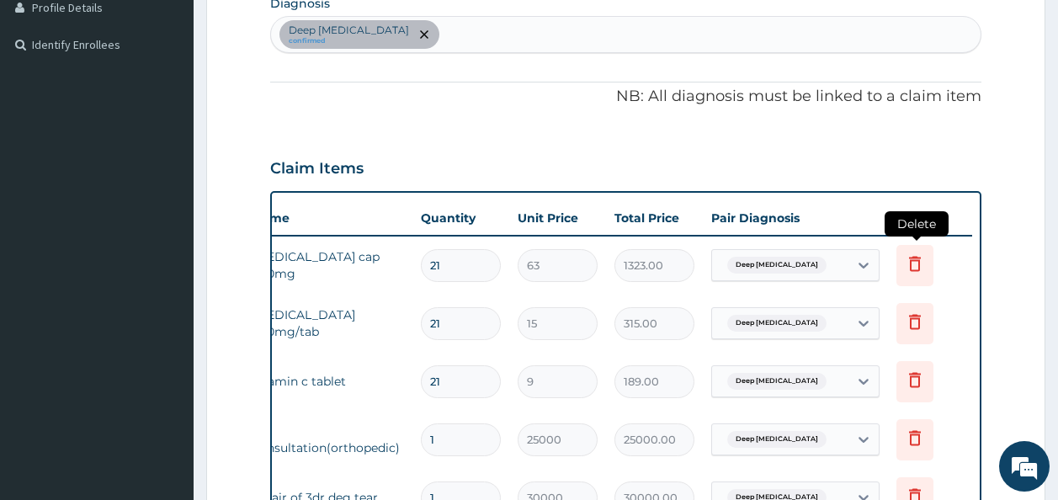
type input "21"
click at [908, 265] on icon at bounding box center [915, 263] width 20 height 20
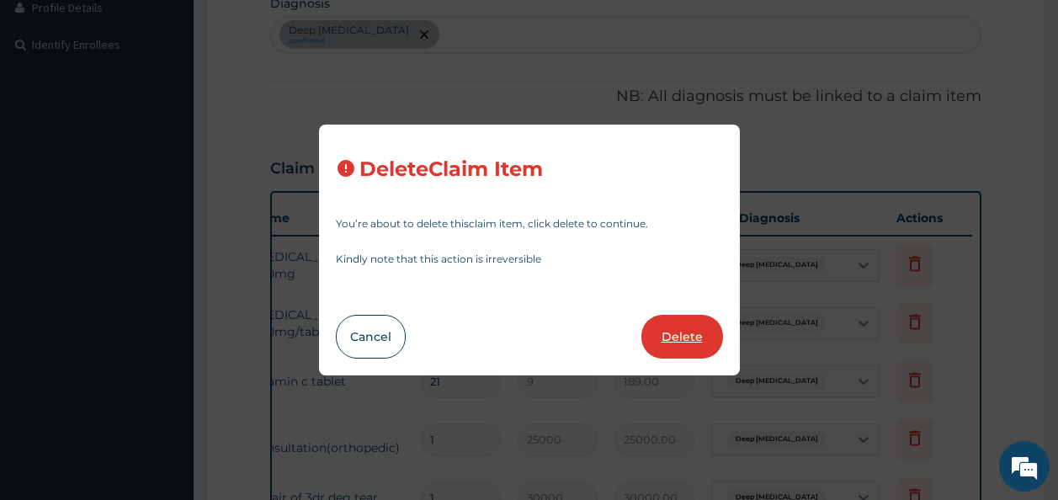
click at [696, 332] on button "Delete" at bounding box center [682, 337] width 82 height 44
type input "15"
type input "315.00"
type input "9"
type input "189.00"
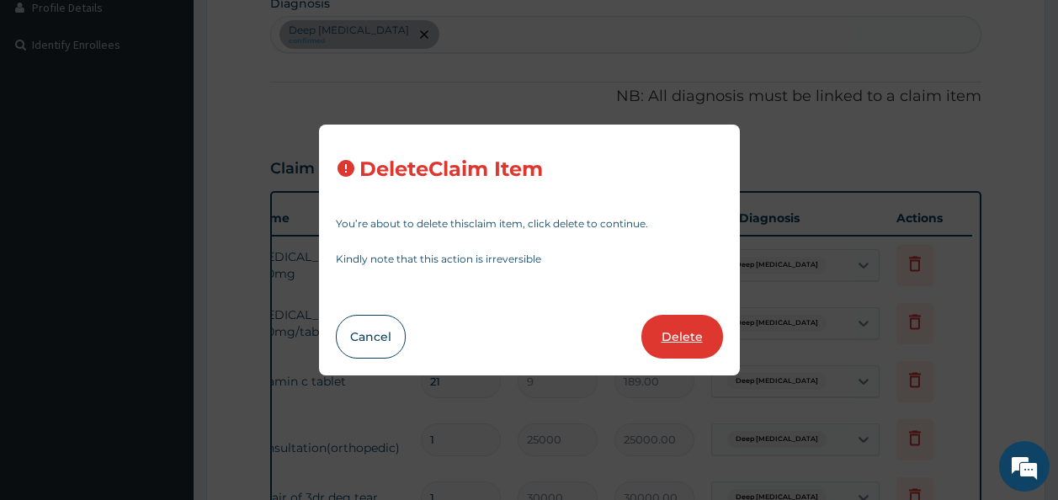
type input "1"
type input "25000"
type input "25000.00"
type input "30000"
type input "30000.00"
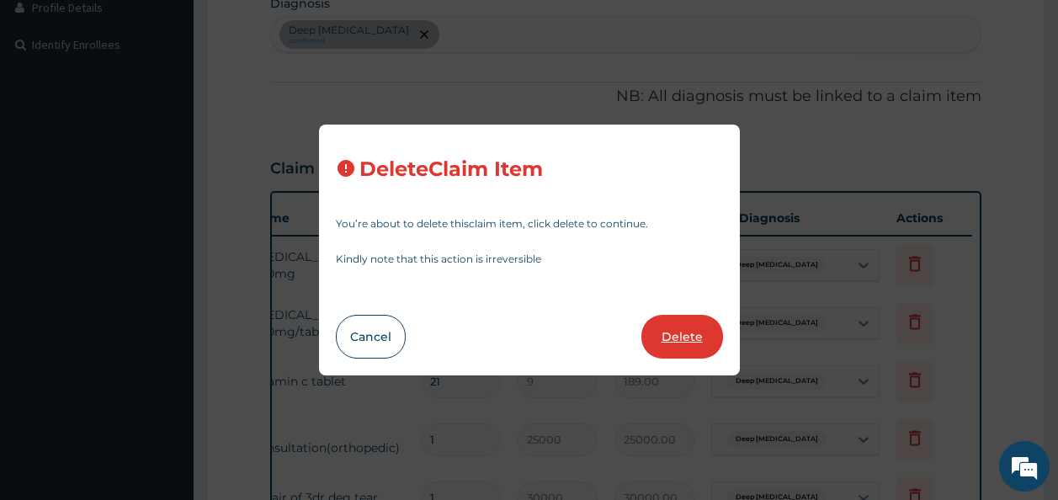
type input "21"
type input "200"
type input "4200.00"
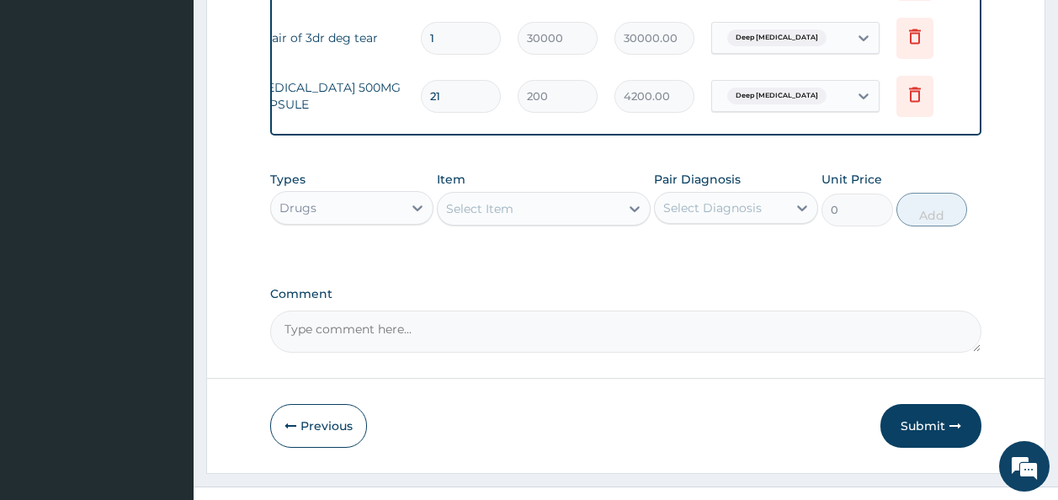
scroll to position [843, 0]
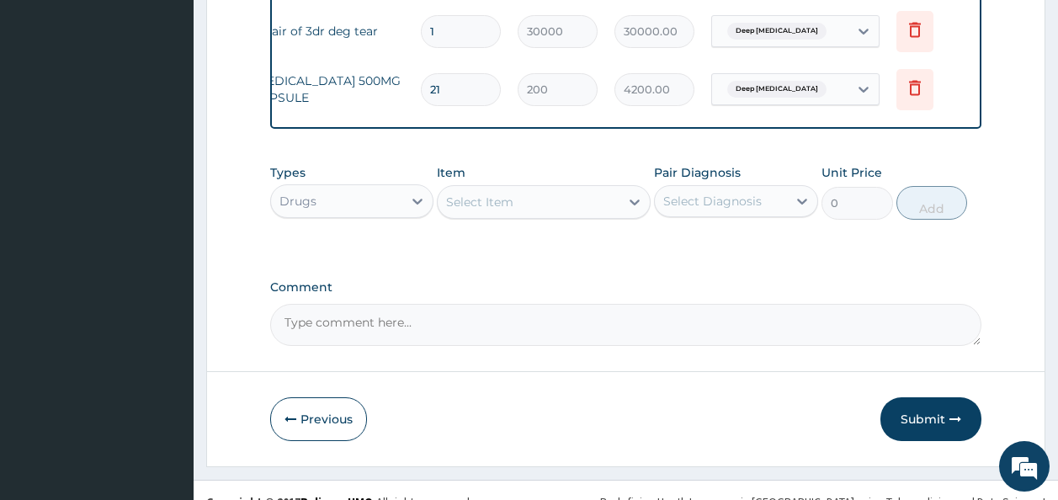
drag, startPoint x: 779, startPoint y: 125, endPoint x: 517, endPoint y: 129, distance: 262.6
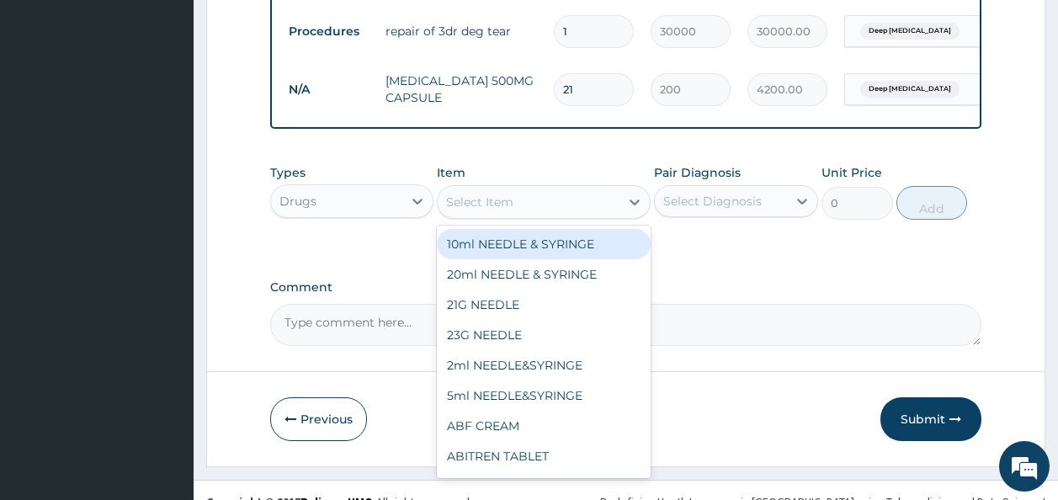
click at [481, 215] on div "Select Item" at bounding box center [529, 202] width 182 height 27
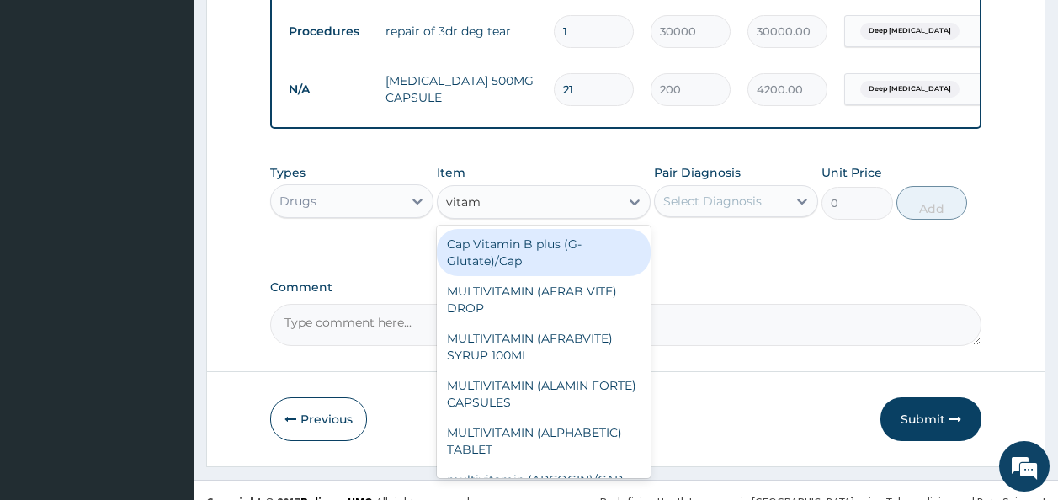
type input "vitam"
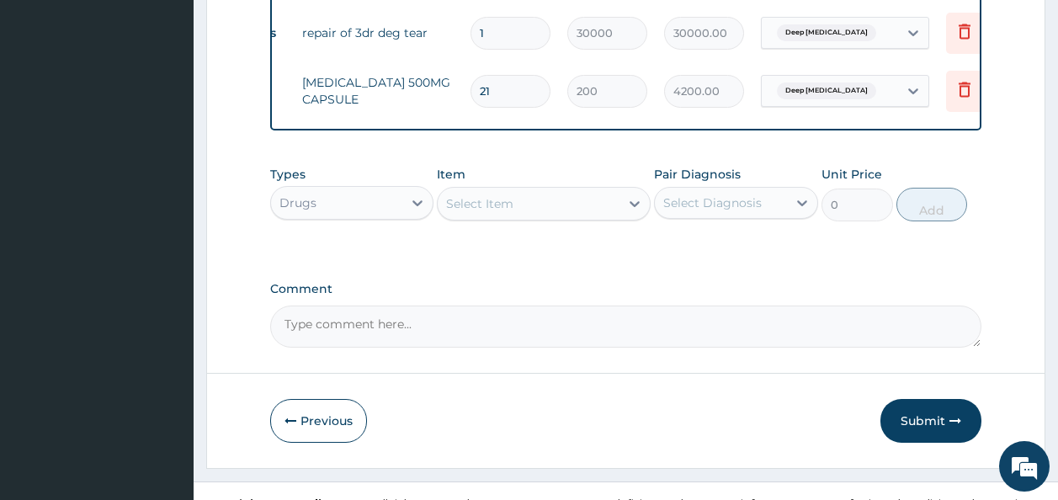
scroll to position [879, 0]
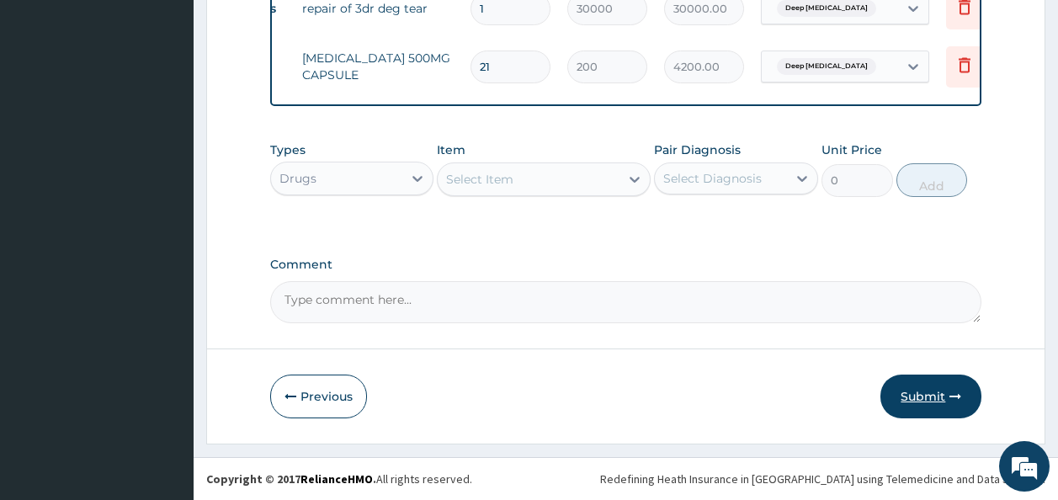
click at [932, 404] on button "Submit" at bounding box center [930, 396] width 101 height 44
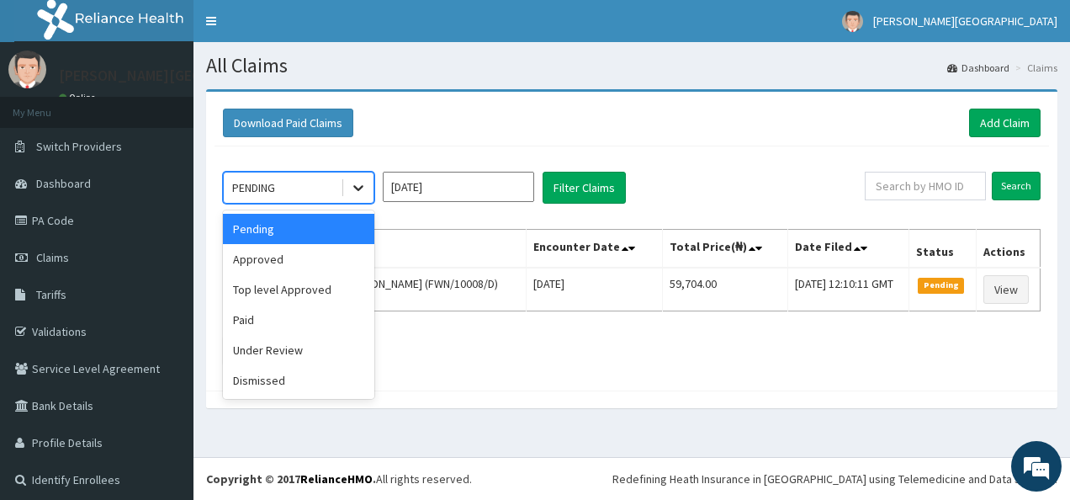
click at [364, 181] on icon at bounding box center [358, 187] width 17 height 17
click at [332, 250] on div "Approved" at bounding box center [298, 259] width 151 height 30
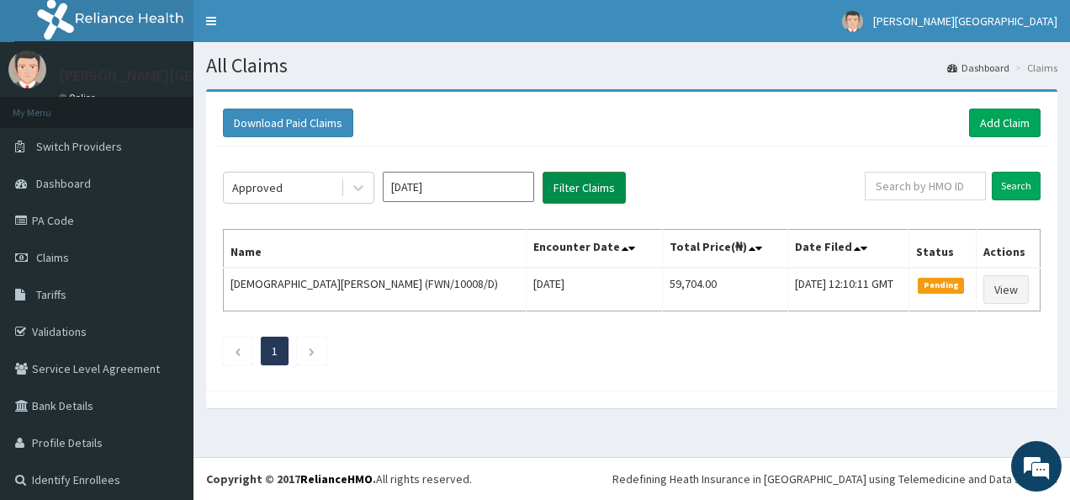
click at [619, 187] on button "Filter Claims" at bounding box center [584, 188] width 83 height 32
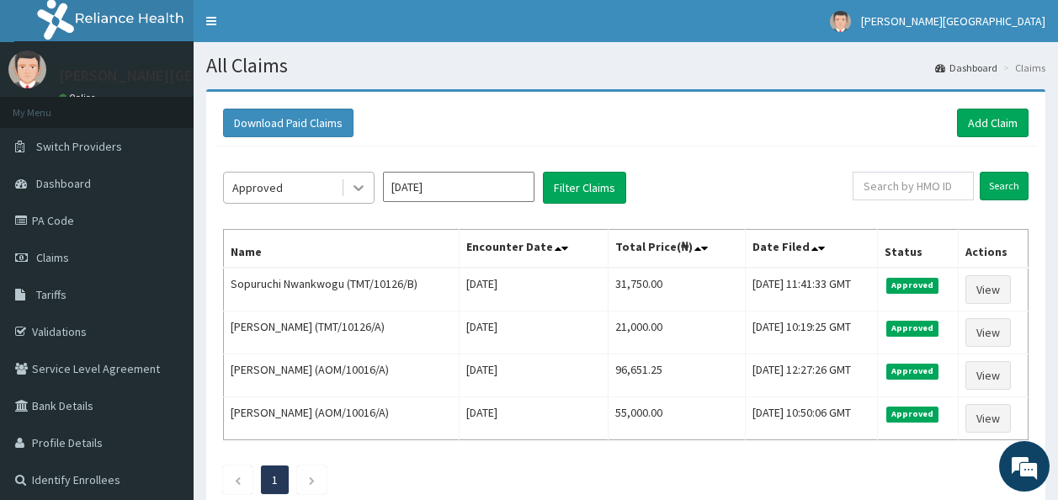
drag, startPoint x: 366, startPoint y: 168, endPoint x: 366, endPoint y: 182, distance: 13.5
click at [366, 182] on div "Approved Aug 2025 Filter Claims Search Name Encounter Date Total Price(₦) Date …" at bounding box center [626, 328] width 822 height 364
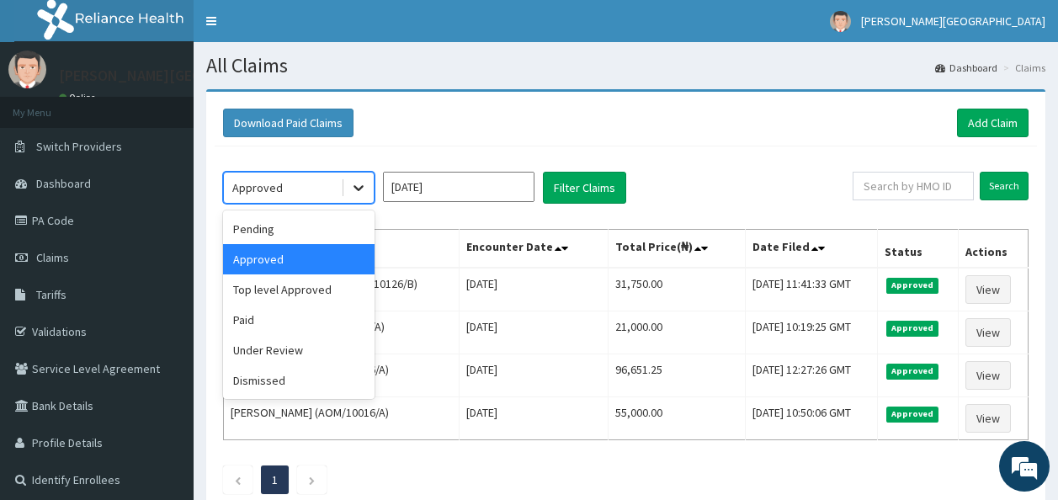
click at [366, 182] on icon at bounding box center [358, 187] width 17 height 17
click at [321, 290] on div "Top level Approved" at bounding box center [298, 289] width 151 height 30
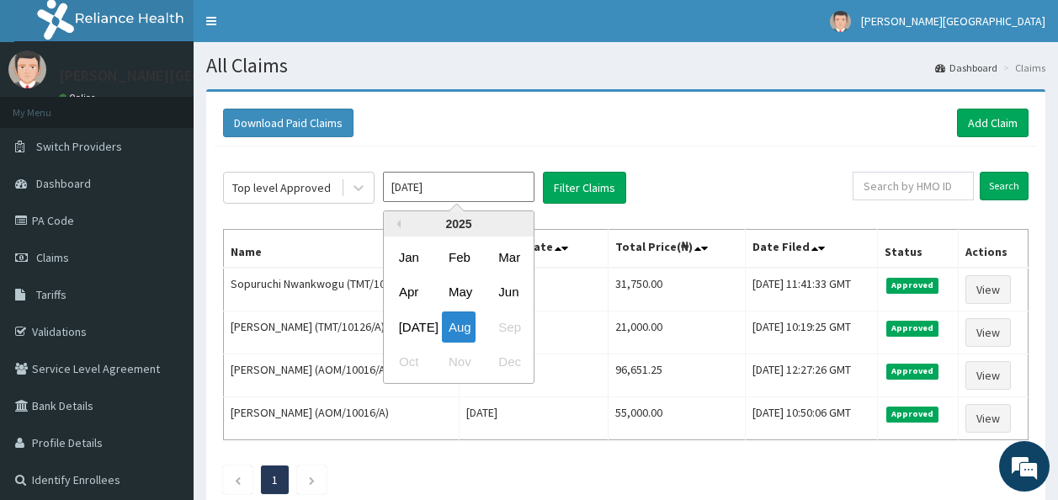
click at [456, 187] on input "Aug 2025" at bounding box center [458, 187] width 151 height 30
click at [406, 319] on div "Jul" at bounding box center [409, 326] width 34 height 31
type input "Jul 2025"
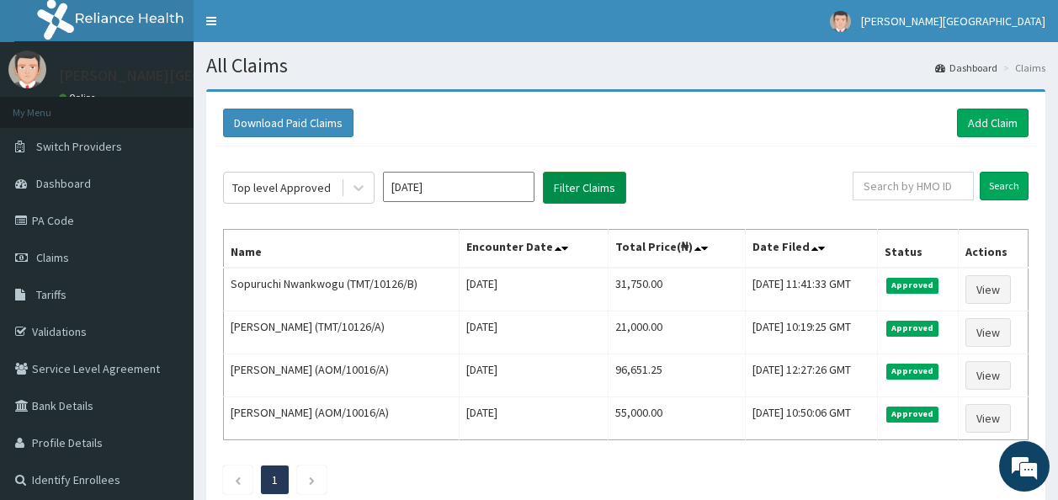
click at [573, 193] on button "Filter Claims" at bounding box center [584, 188] width 83 height 32
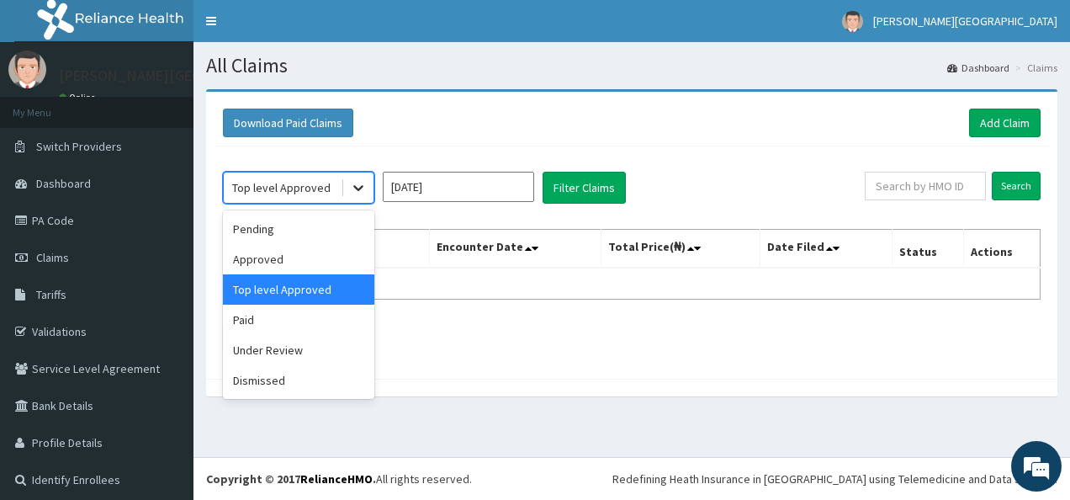
click at [358, 189] on icon at bounding box center [358, 187] width 17 height 17
click at [307, 324] on div "Paid" at bounding box center [298, 320] width 151 height 30
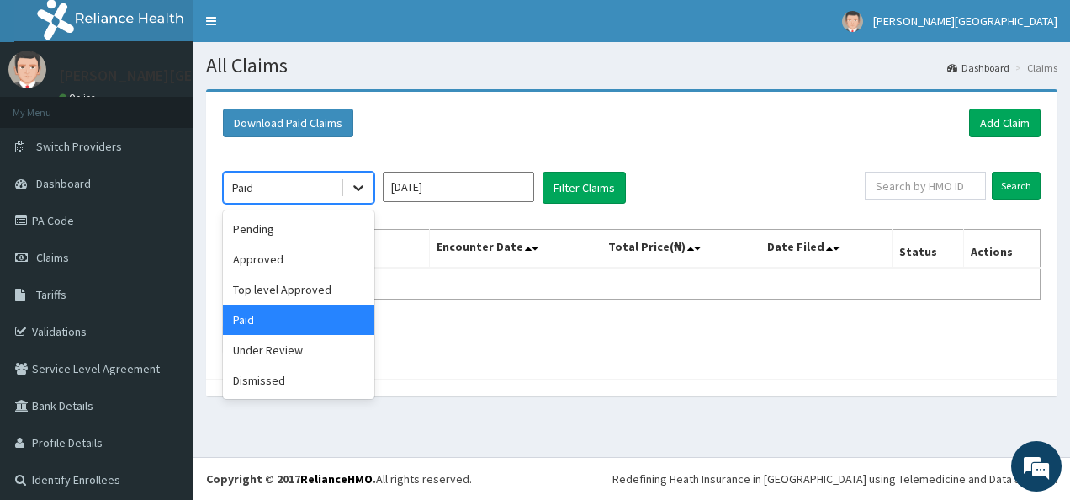
click at [364, 192] on icon at bounding box center [358, 187] width 17 height 17
click at [326, 292] on div "Top level Approved" at bounding box center [298, 289] width 151 height 30
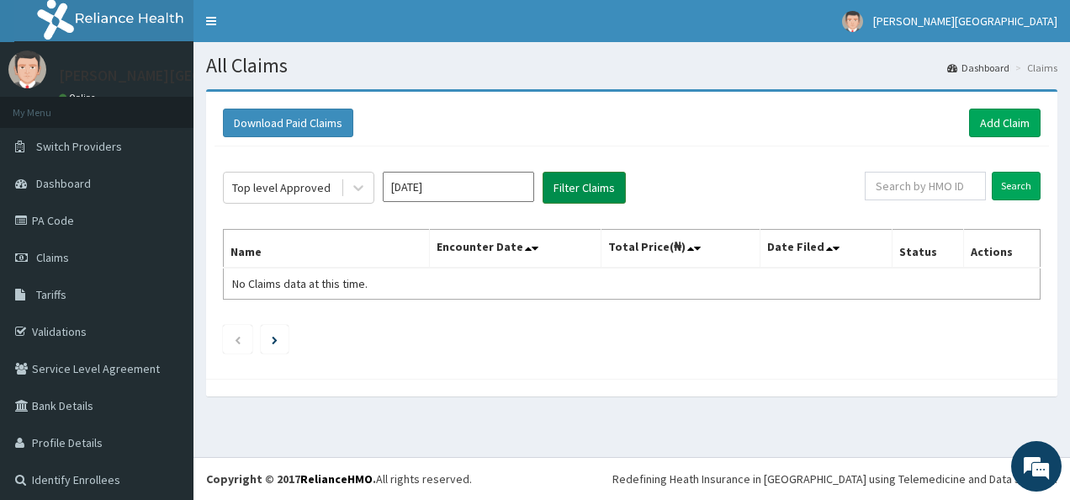
click at [567, 189] on button "Filter Claims" at bounding box center [584, 188] width 83 height 32
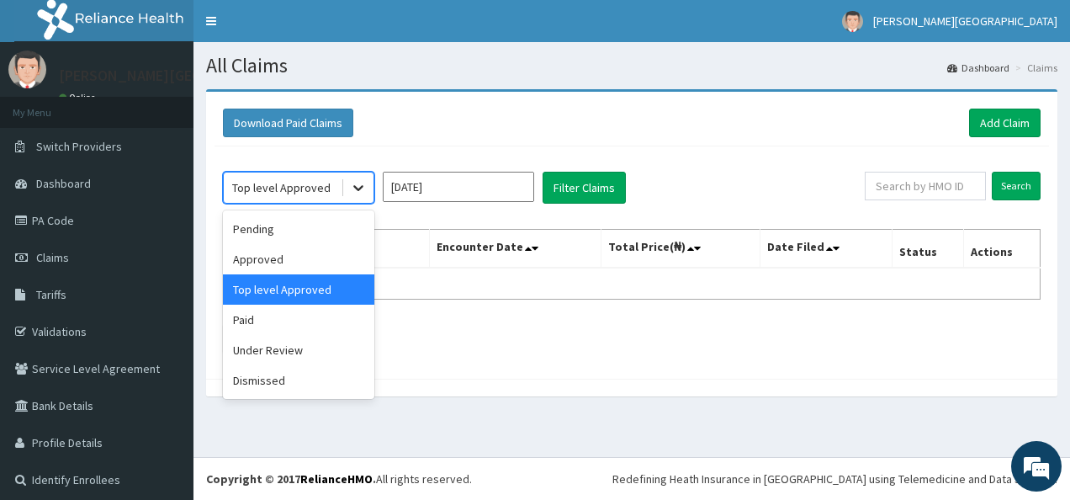
click at [367, 187] on div at bounding box center [358, 188] width 30 height 30
click at [332, 254] on div "Approved" at bounding box center [298, 259] width 151 height 30
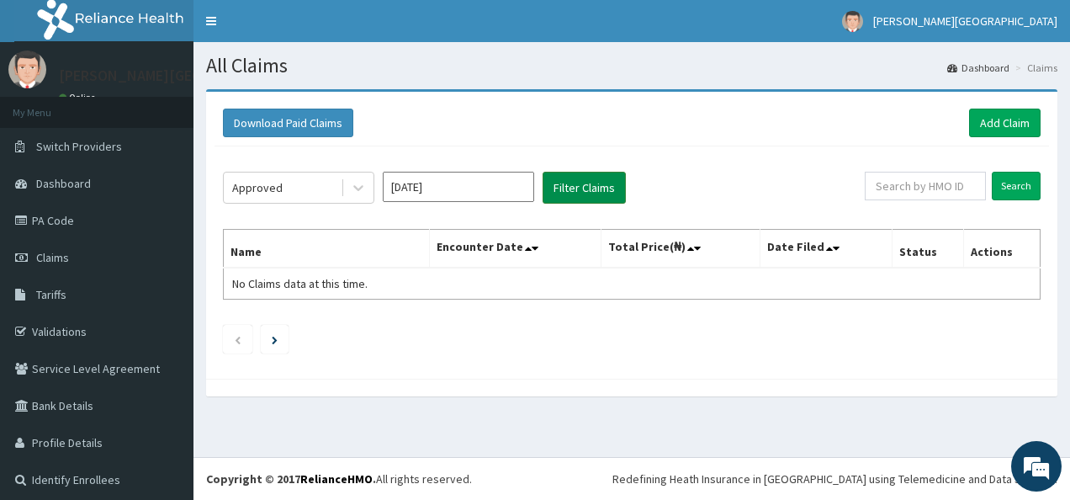
click at [571, 194] on button "Filter Claims" at bounding box center [584, 188] width 83 height 32
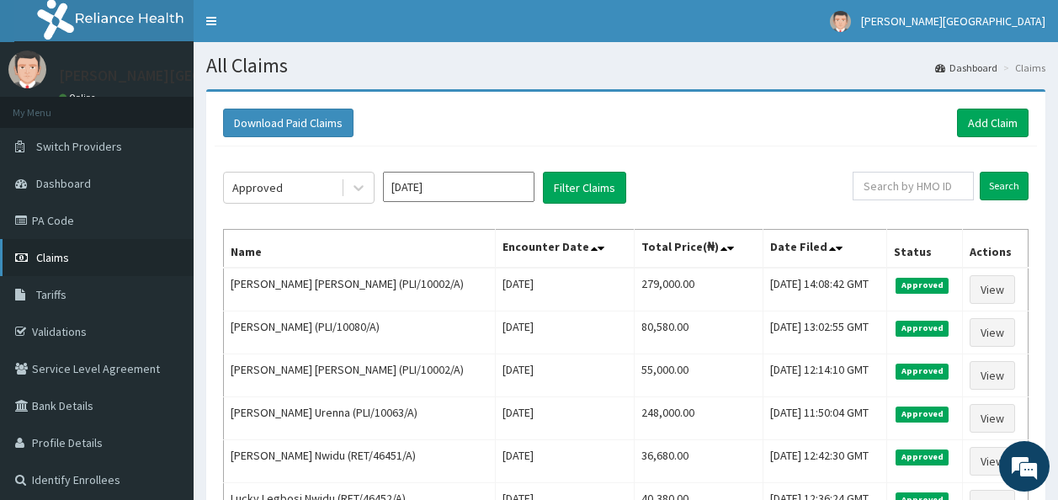
click at [77, 242] on link "Claims" at bounding box center [97, 257] width 194 height 37
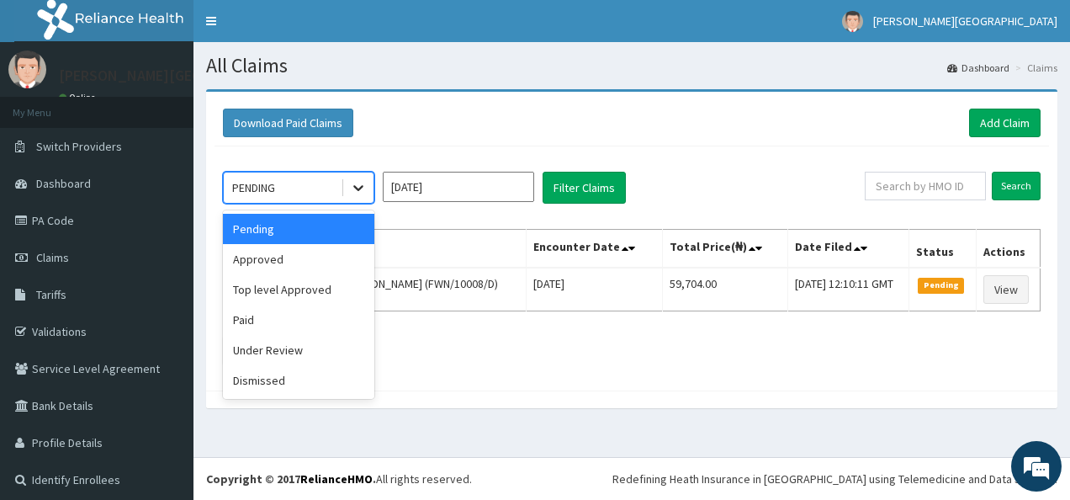
click at [354, 197] on div at bounding box center [358, 188] width 30 height 30
click at [321, 270] on div "Approved" at bounding box center [298, 259] width 151 height 30
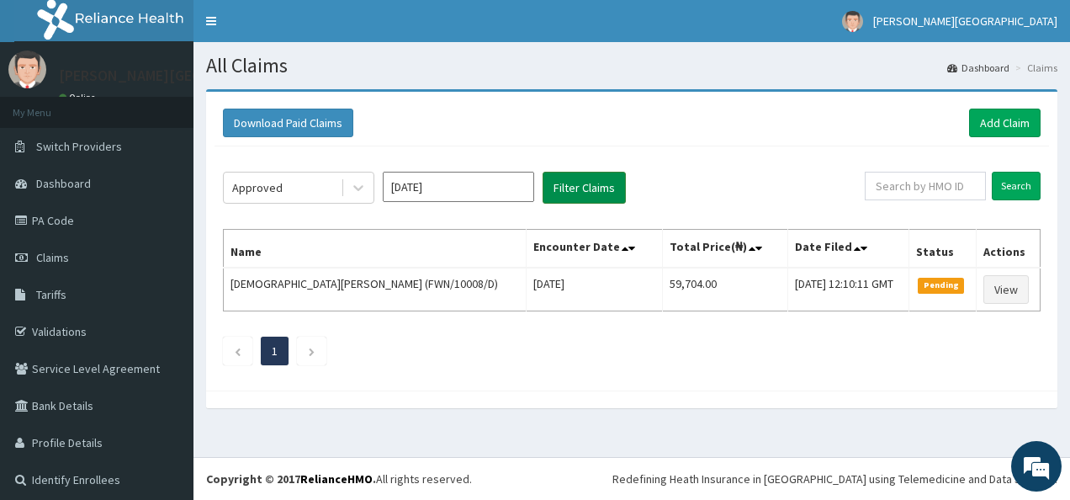
click at [609, 189] on button "Filter Claims" at bounding box center [584, 188] width 83 height 32
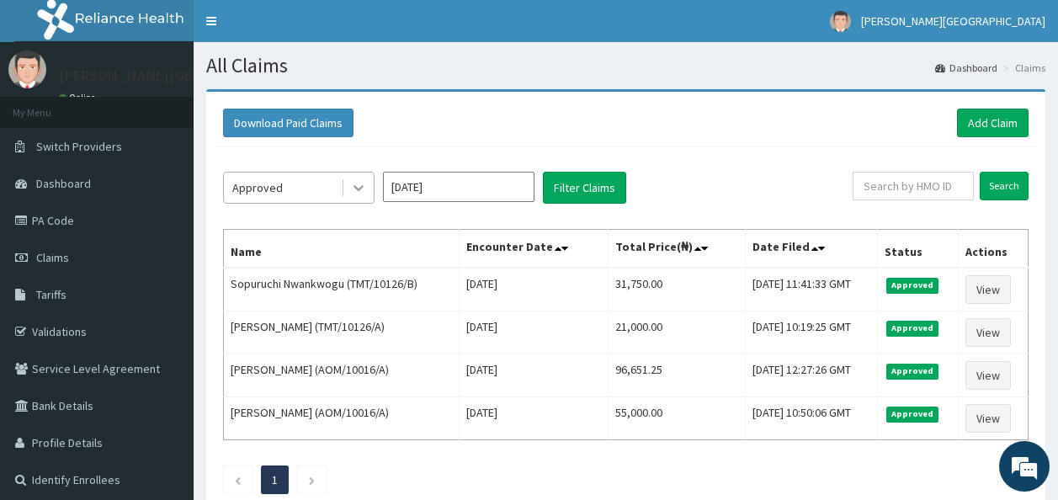
click at [364, 177] on div at bounding box center [358, 188] width 30 height 30
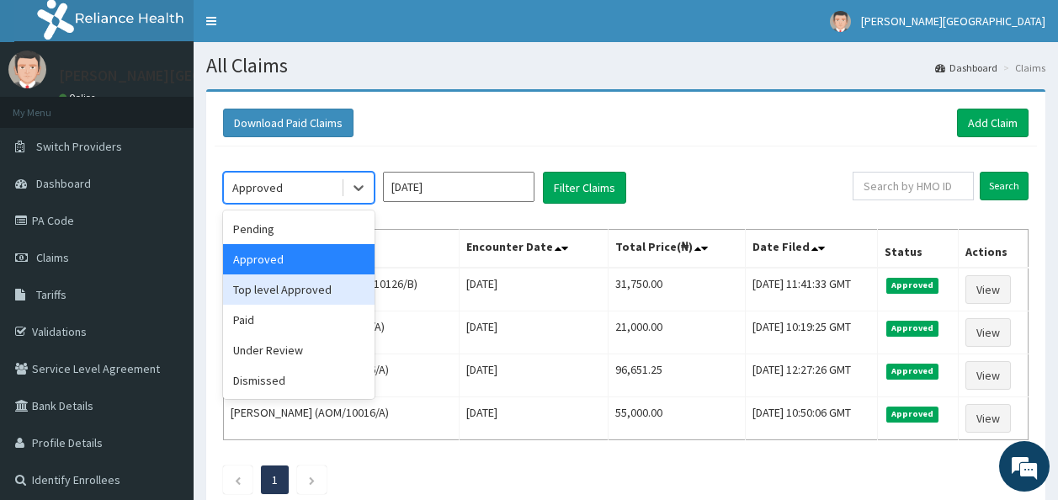
click at [332, 292] on div "Top level Approved" at bounding box center [298, 289] width 151 height 30
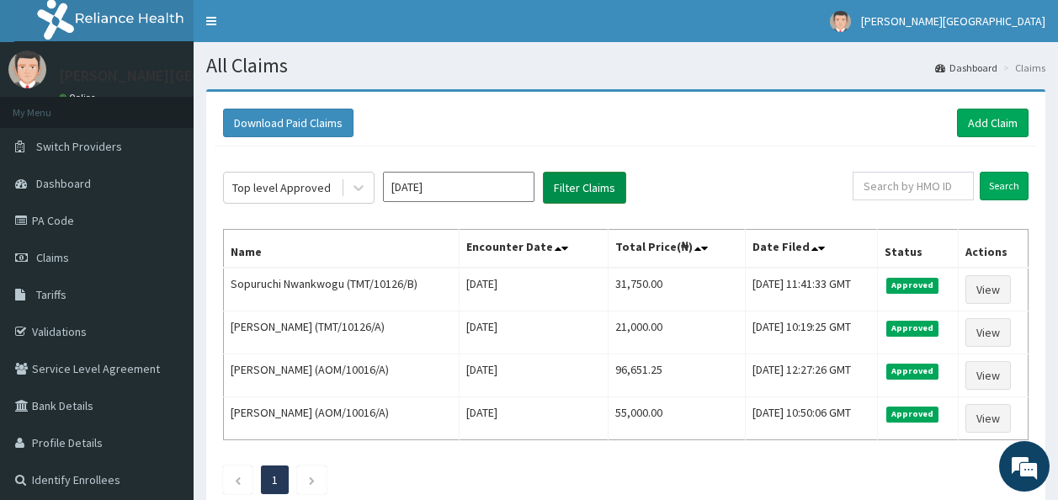
click at [562, 188] on button "Filter Claims" at bounding box center [584, 188] width 83 height 32
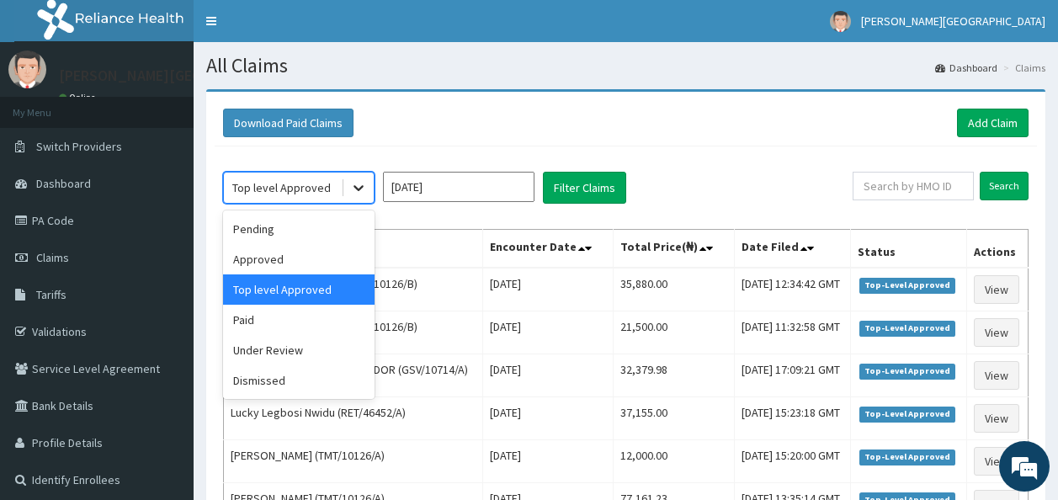
click at [361, 179] on icon at bounding box center [358, 187] width 17 height 17
click at [314, 263] on div "Approved" at bounding box center [298, 259] width 151 height 30
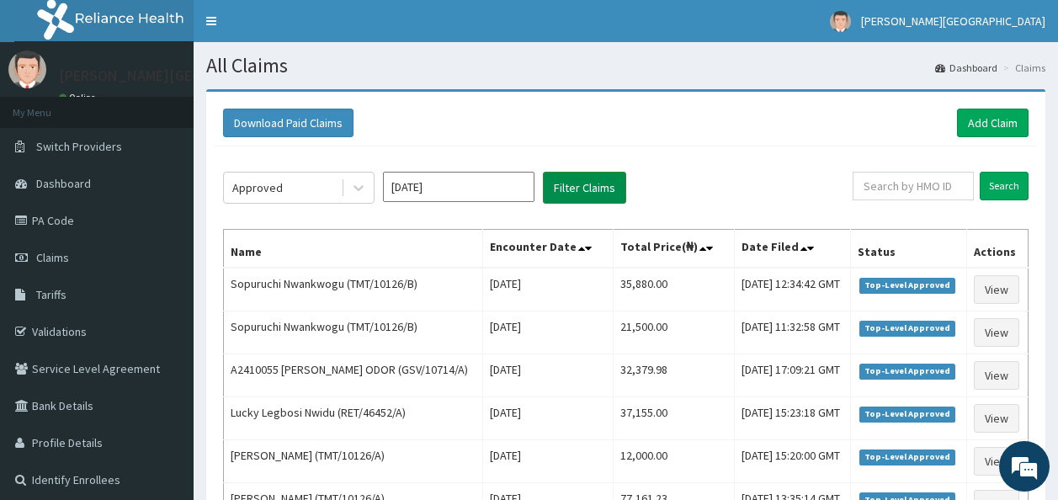
click at [565, 194] on button "Filter Claims" at bounding box center [584, 188] width 83 height 32
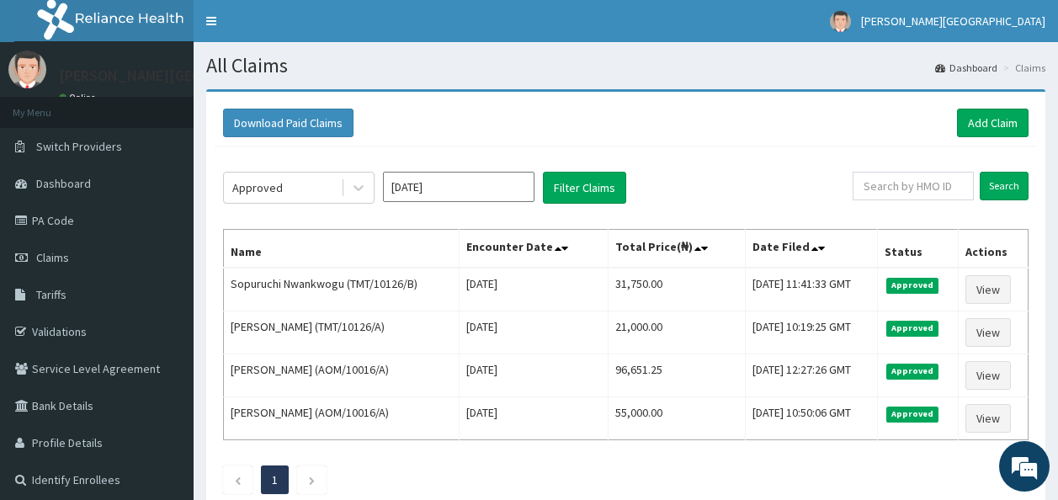
click at [385, 192] on input "[DATE]" at bounding box center [458, 187] width 151 height 30
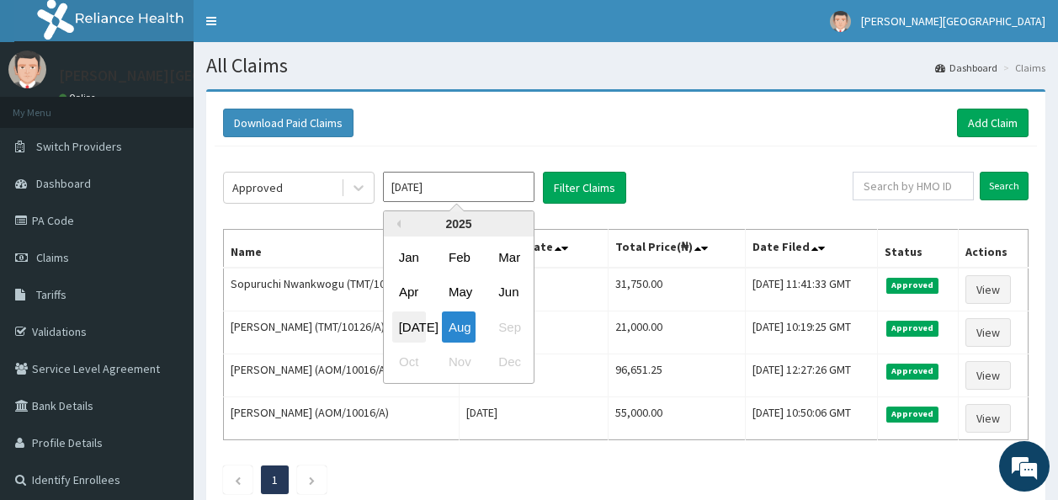
click at [408, 338] on div "Jul" at bounding box center [409, 326] width 34 height 31
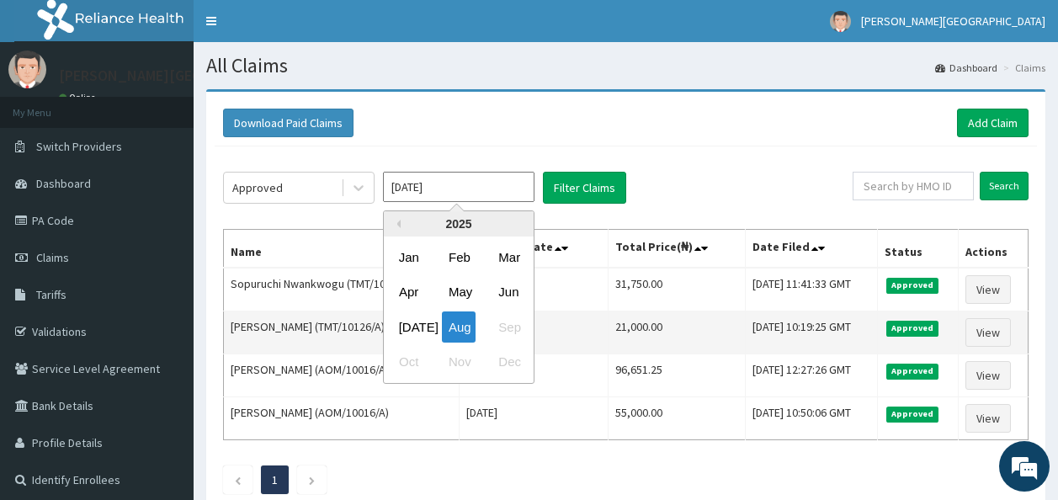
type input "Jul 2025"
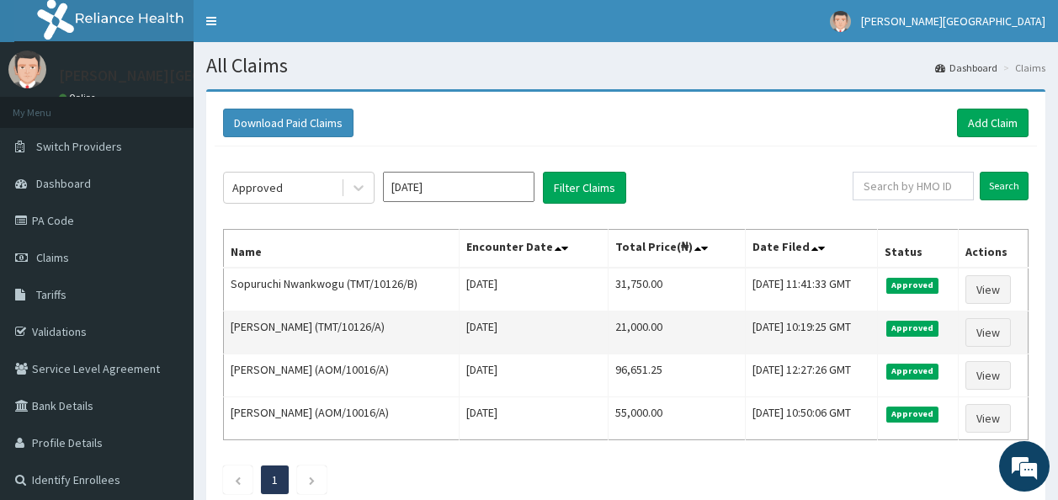
click at [408, 338] on td "Chisom Nwankwogu (TMT/10126/A)" at bounding box center [342, 332] width 236 height 43
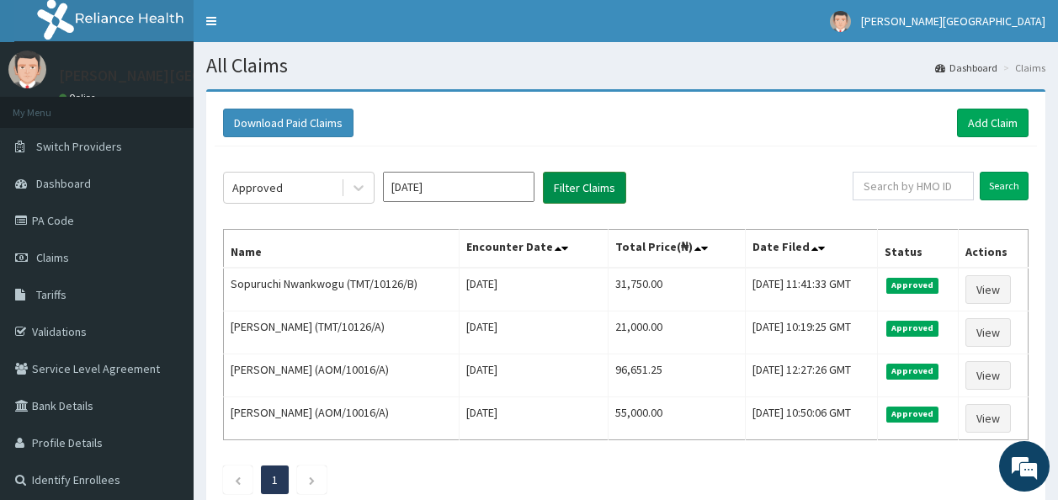
click at [604, 180] on button "Filter Claims" at bounding box center [584, 188] width 83 height 32
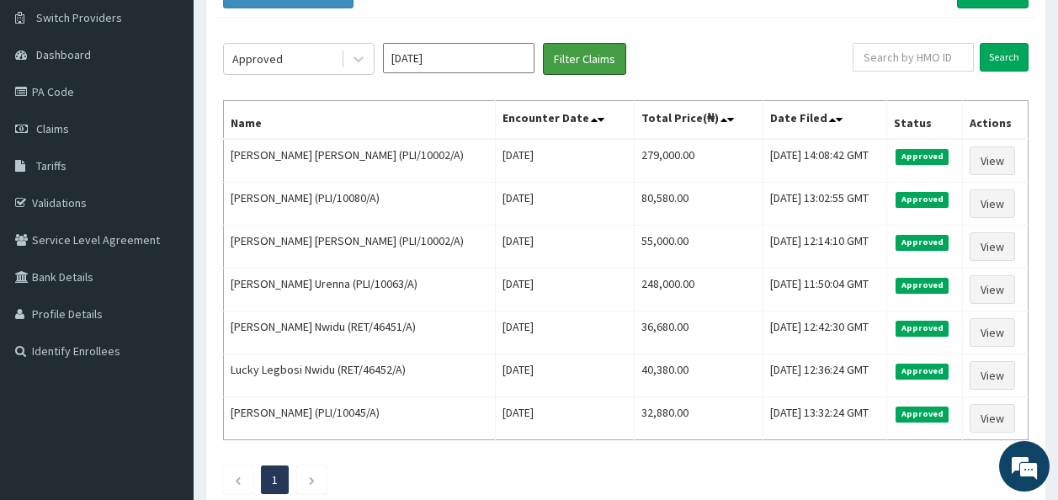
scroll to position [133, 0]
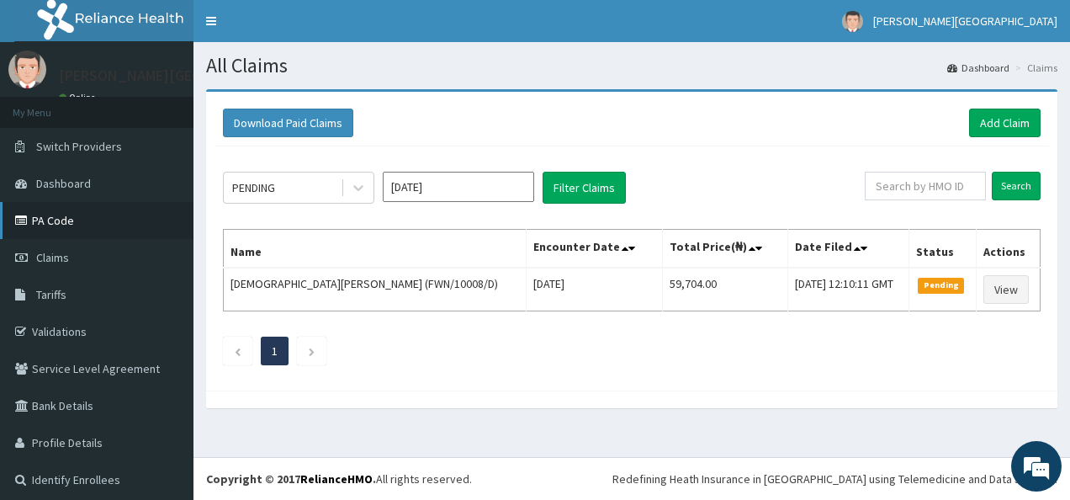
click at [113, 226] on link "PA Code" at bounding box center [97, 220] width 194 height 37
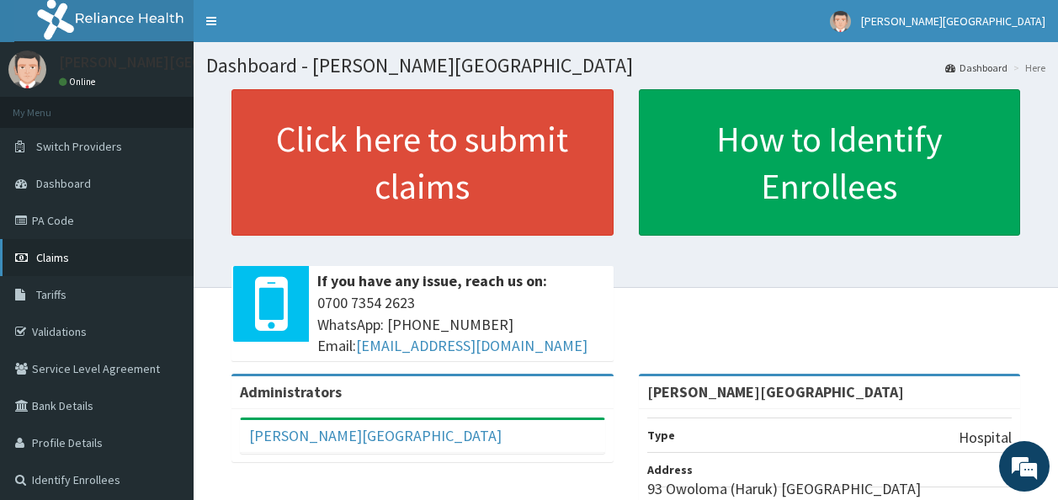
click at [114, 268] on link "Claims" at bounding box center [97, 257] width 194 height 37
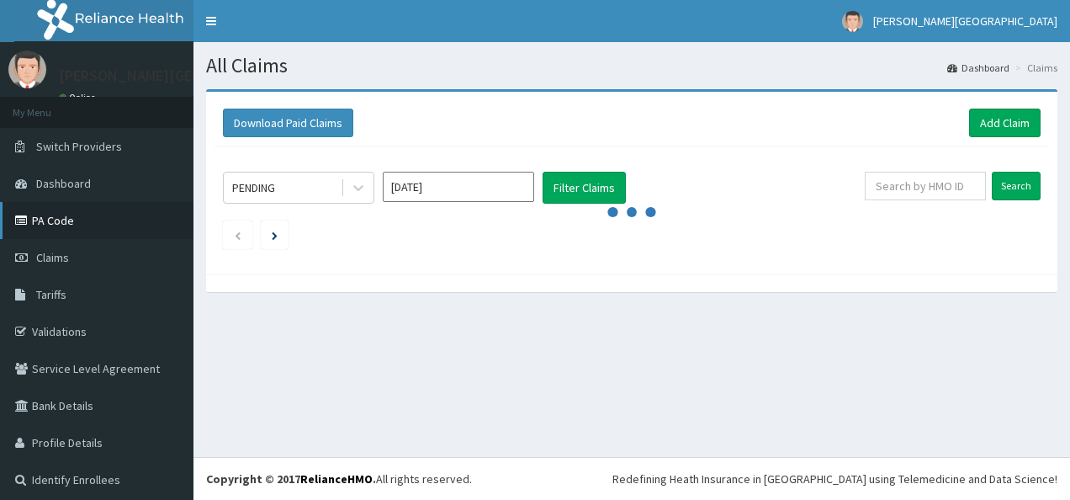
click at [67, 214] on link "PA Code" at bounding box center [97, 220] width 194 height 37
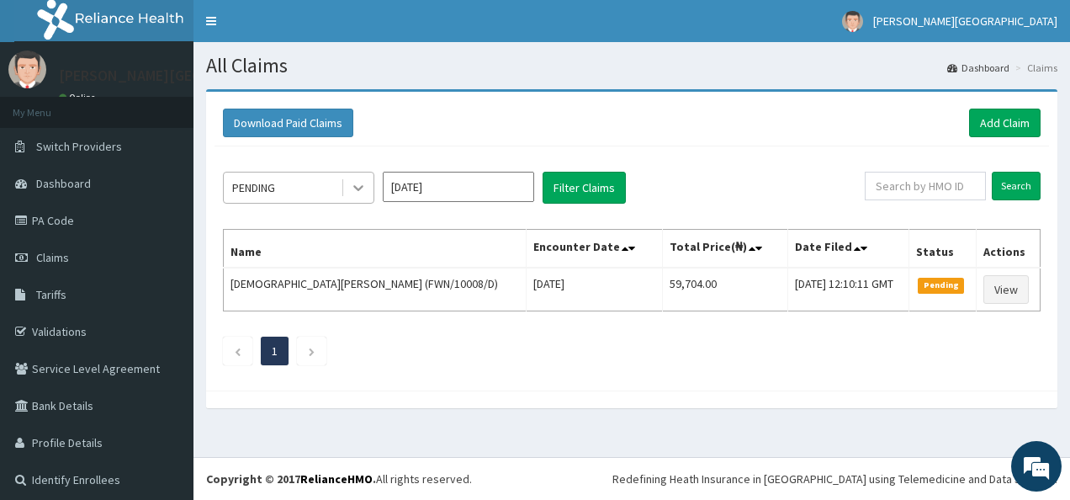
click at [358, 173] on div at bounding box center [358, 188] width 30 height 30
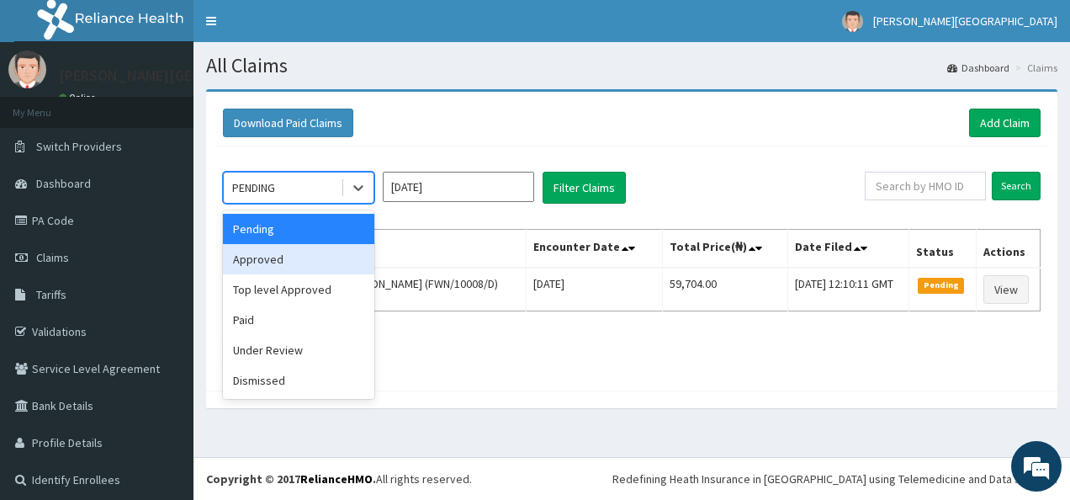
click at [325, 260] on div "Approved" at bounding box center [298, 259] width 151 height 30
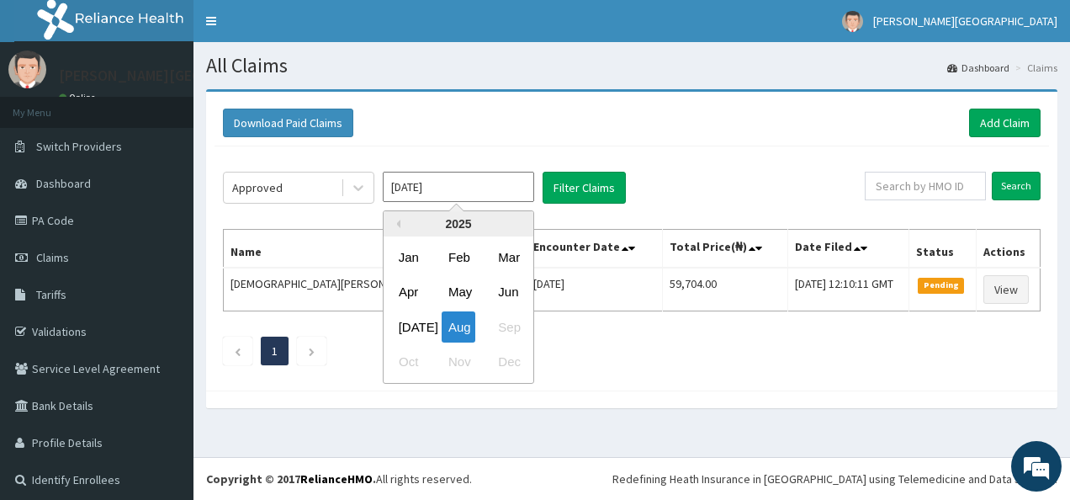
click at [487, 187] on input "[DATE]" at bounding box center [458, 187] width 151 height 30
click at [406, 325] on div "Jul" at bounding box center [409, 326] width 34 height 31
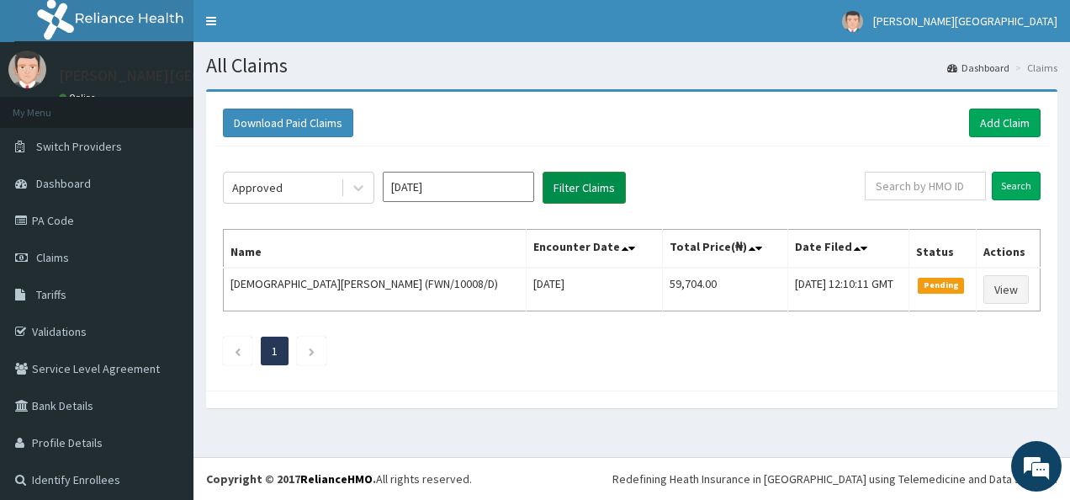
click at [566, 191] on button "Filter Claims" at bounding box center [584, 188] width 83 height 32
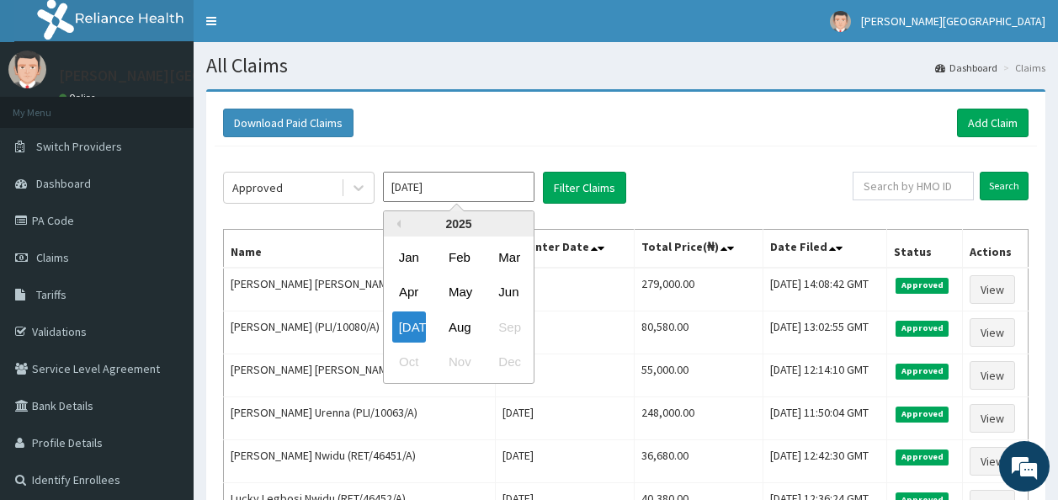
click at [432, 182] on input "Jul 2025" at bounding box center [458, 187] width 151 height 30
click at [459, 329] on div "Aug" at bounding box center [459, 326] width 34 height 31
type input "Aug 2025"
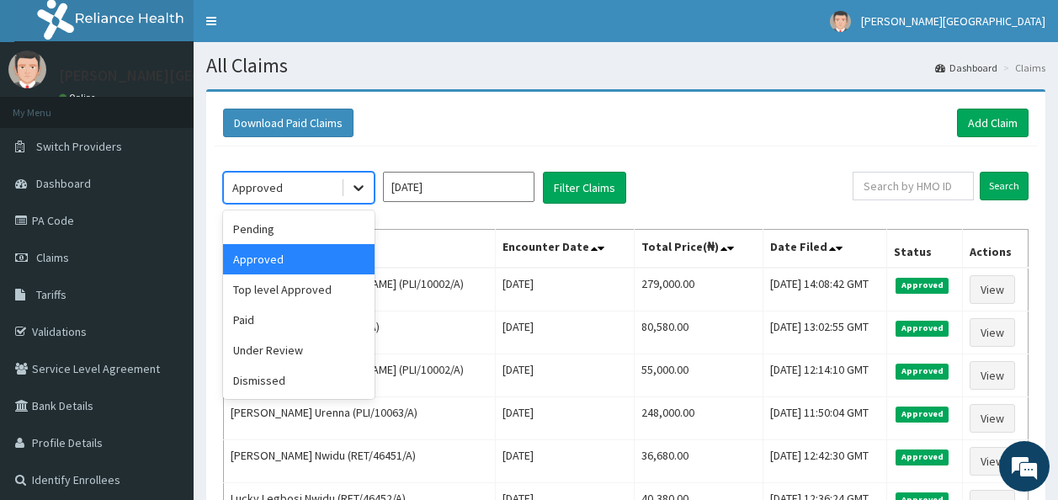
click at [359, 183] on icon at bounding box center [358, 187] width 17 height 17
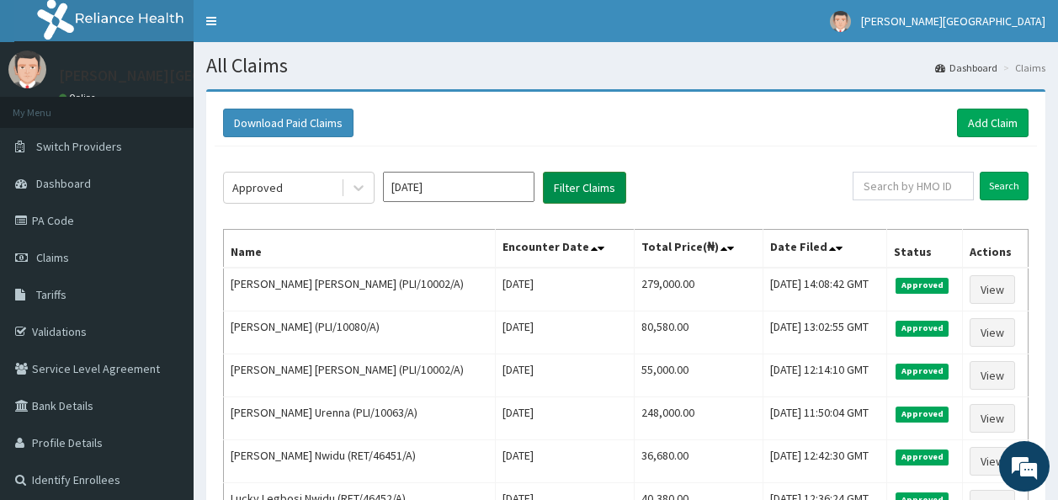
click at [597, 199] on button "Filter Claims" at bounding box center [584, 188] width 83 height 32
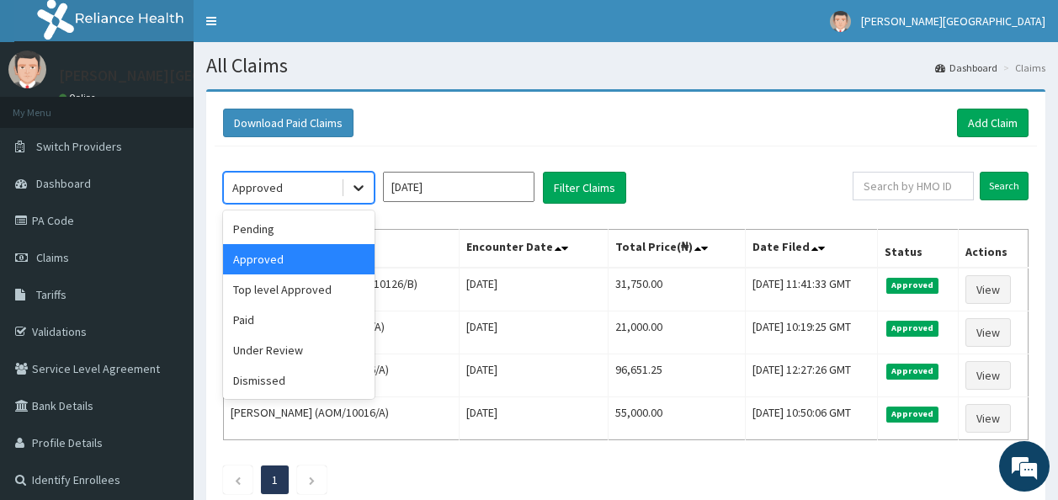
click at [359, 185] on icon at bounding box center [358, 187] width 17 height 17
click at [308, 298] on div "Top level Approved" at bounding box center [298, 289] width 151 height 30
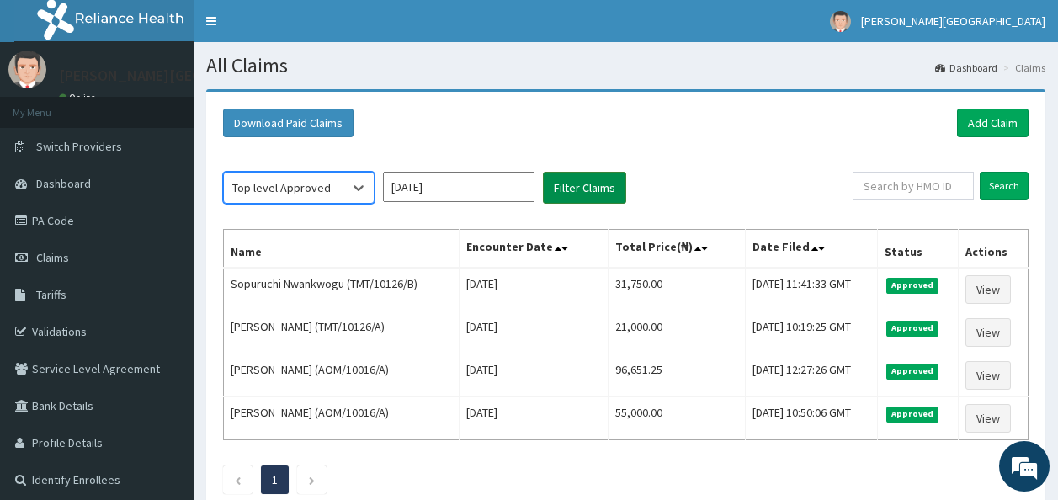
click at [567, 199] on button "Filter Claims" at bounding box center [584, 188] width 83 height 32
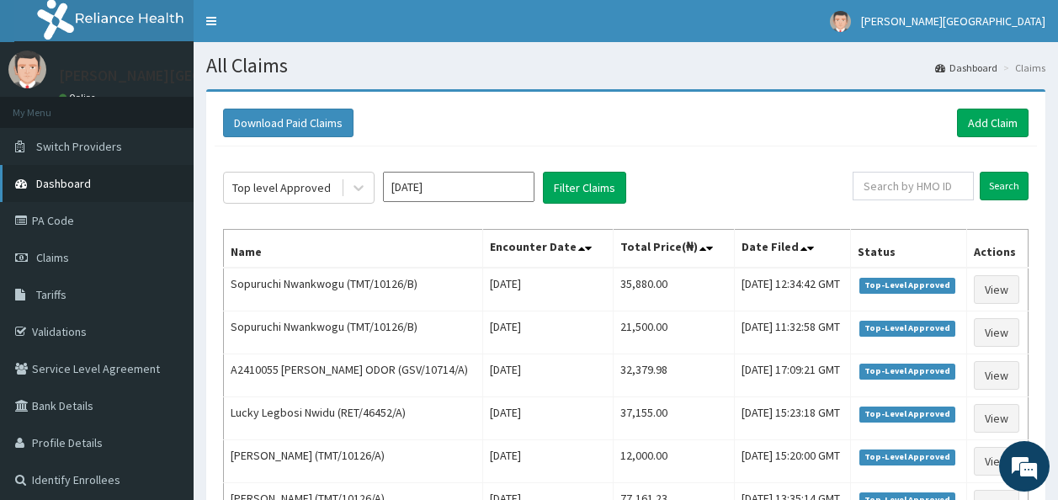
click at [87, 181] on span "Dashboard" at bounding box center [63, 183] width 55 height 15
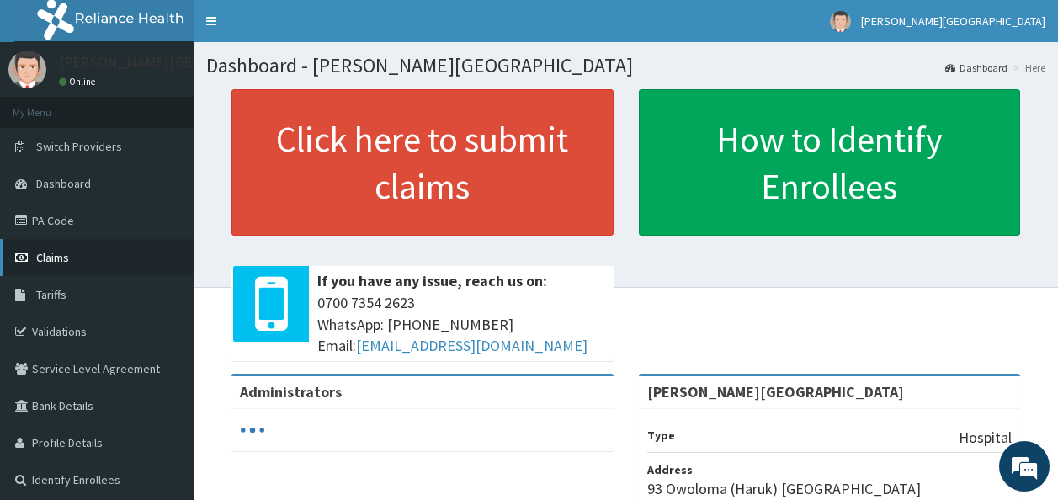
click at [53, 268] on link "Claims" at bounding box center [97, 257] width 194 height 37
click at [61, 268] on link "Claims" at bounding box center [97, 257] width 194 height 37
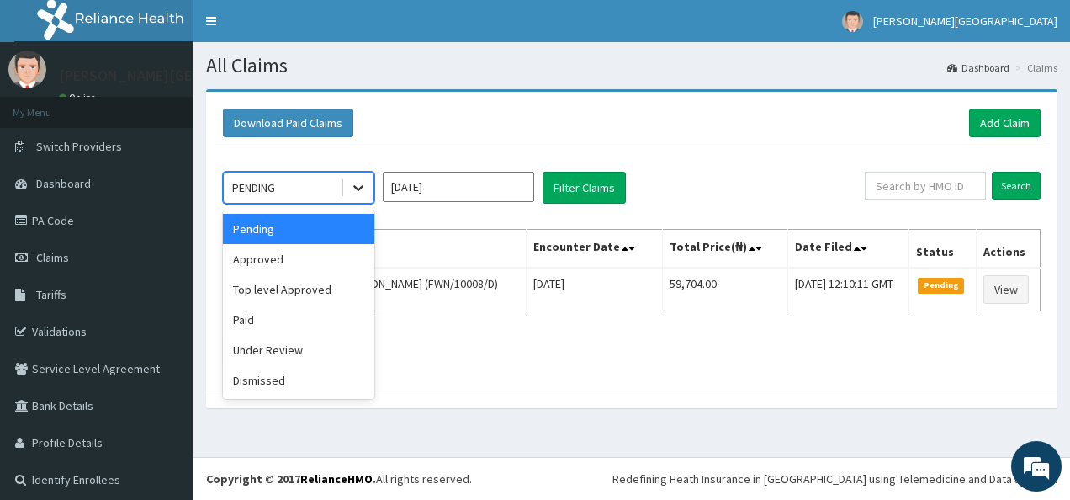
click at [362, 184] on icon at bounding box center [358, 187] width 17 height 17
click at [315, 268] on div "Approved" at bounding box center [298, 259] width 151 height 30
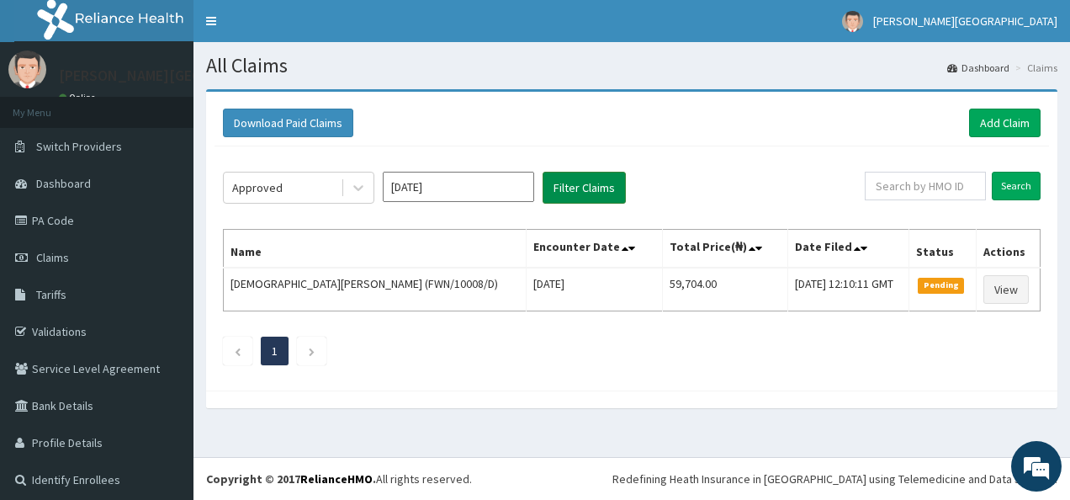
click at [572, 192] on button "Filter Claims" at bounding box center [584, 188] width 83 height 32
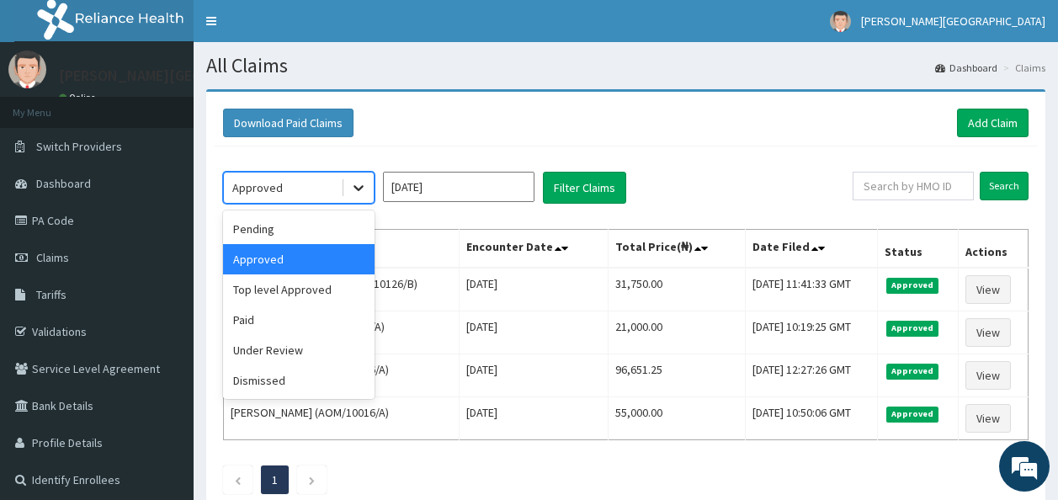
click at [348, 187] on div at bounding box center [358, 188] width 30 height 30
click at [324, 297] on div "Top level Approved" at bounding box center [298, 289] width 151 height 30
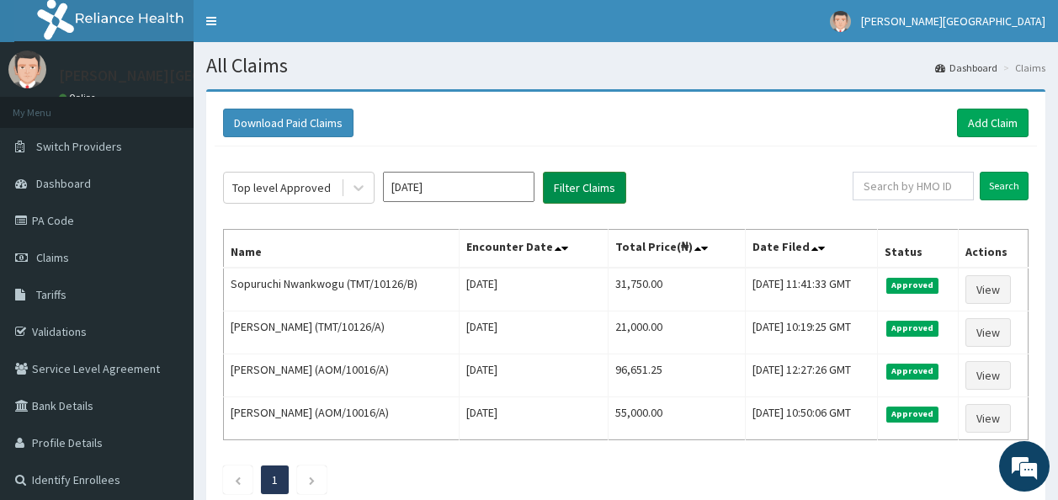
click at [560, 194] on button "Filter Claims" at bounding box center [584, 188] width 83 height 32
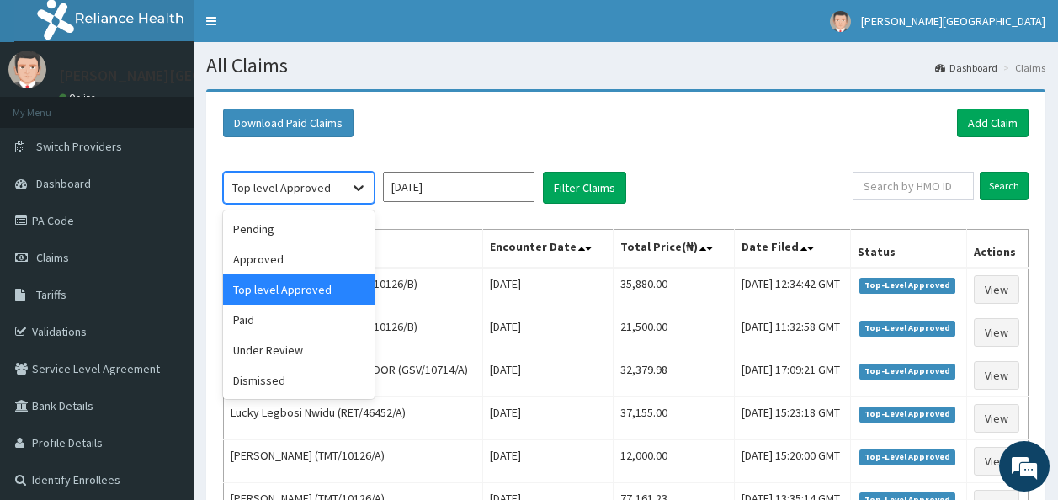
click at [359, 179] on icon at bounding box center [358, 187] width 17 height 17
click at [287, 260] on div "Approved" at bounding box center [298, 259] width 151 height 30
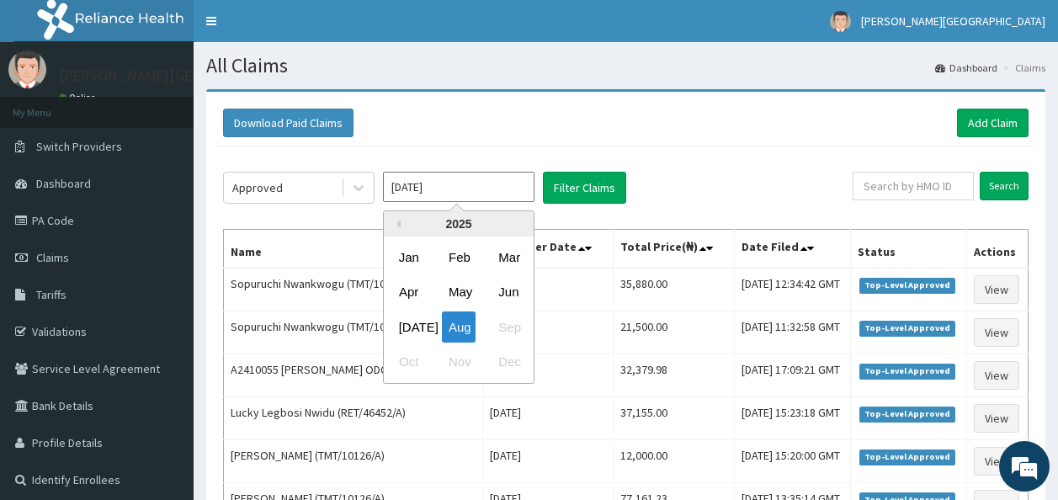
click at [435, 180] on input "Aug 2025" at bounding box center [458, 187] width 151 height 30
click at [393, 324] on div "Jul" at bounding box center [409, 326] width 34 height 31
type input "Jul 2025"
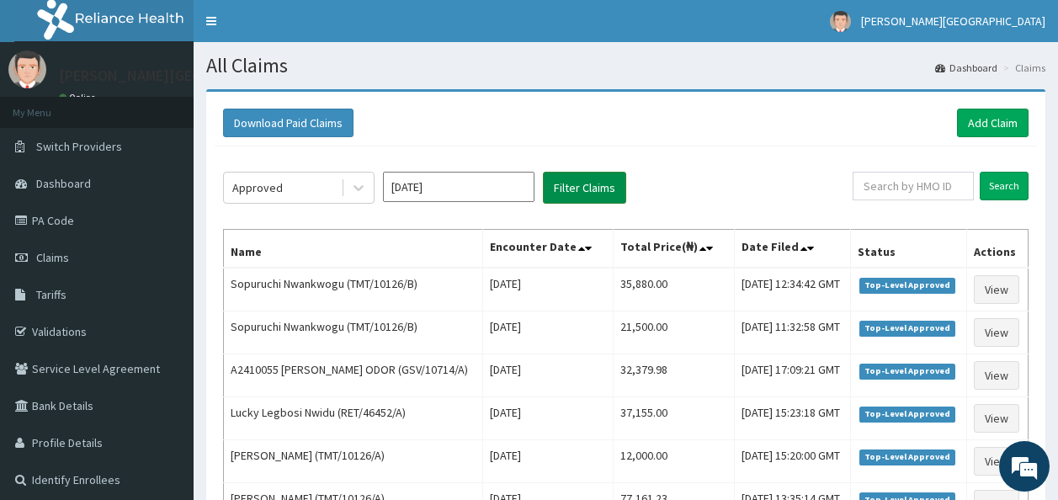
click at [580, 193] on button "Filter Claims" at bounding box center [584, 188] width 83 height 32
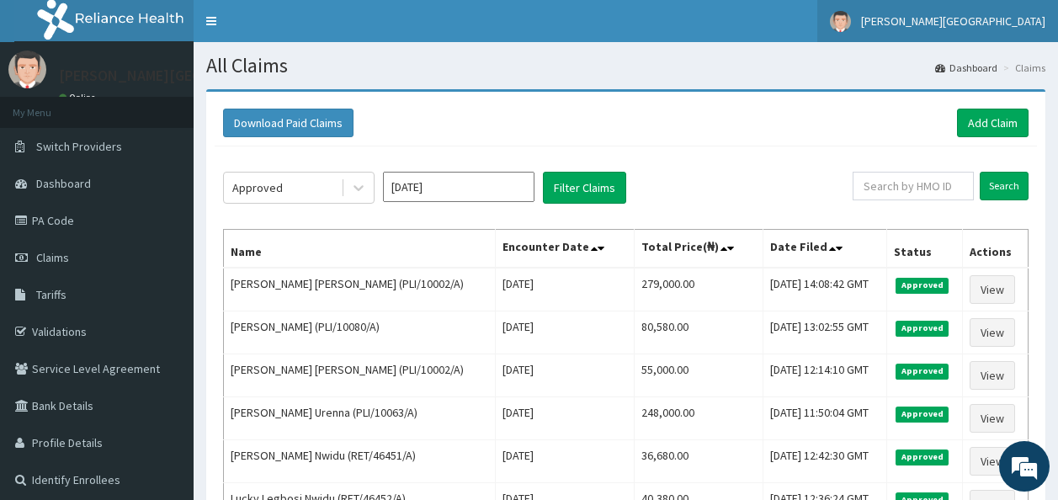
click at [1004, 23] on span "[PERSON_NAME][GEOGRAPHIC_DATA]" at bounding box center [953, 20] width 184 height 15
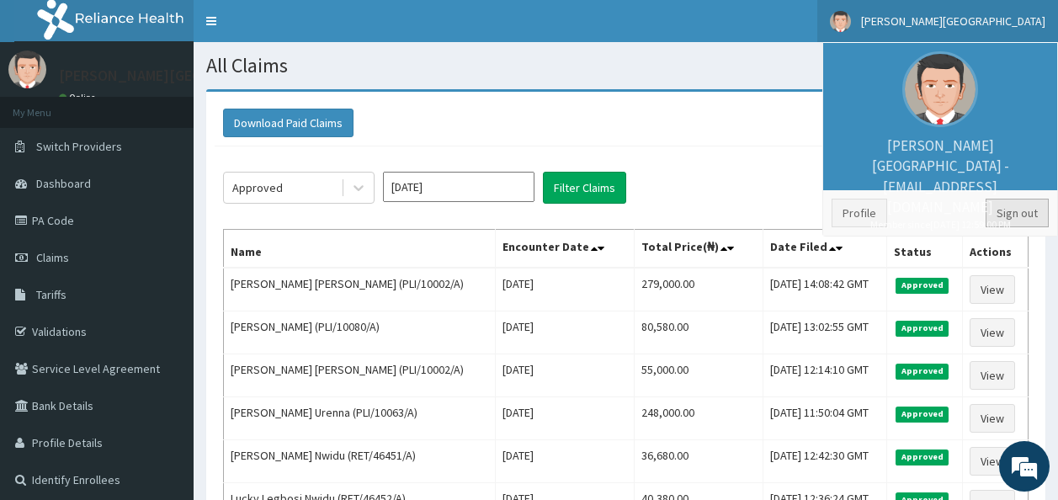
click at [1015, 216] on link "Sign out" at bounding box center [1016, 213] width 63 height 29
